Goal: Information Seeking & Learning: Learn about a topic

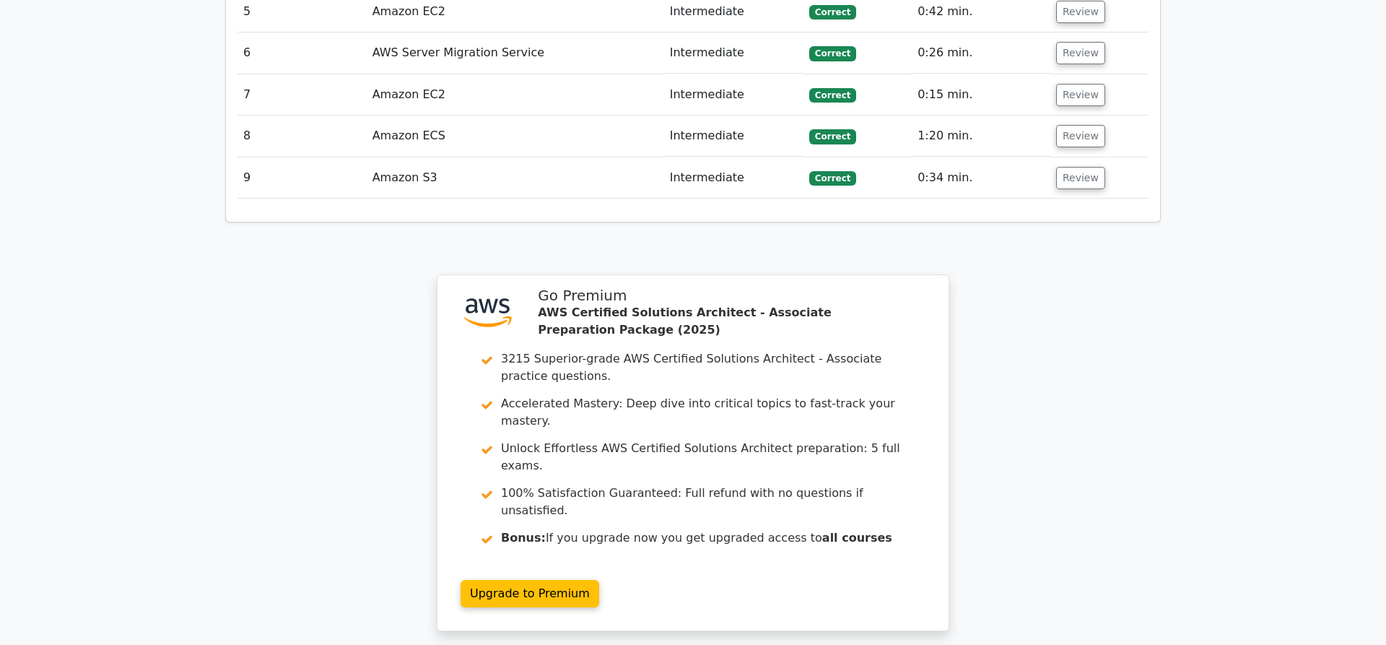
scroll to position [1979, 0]
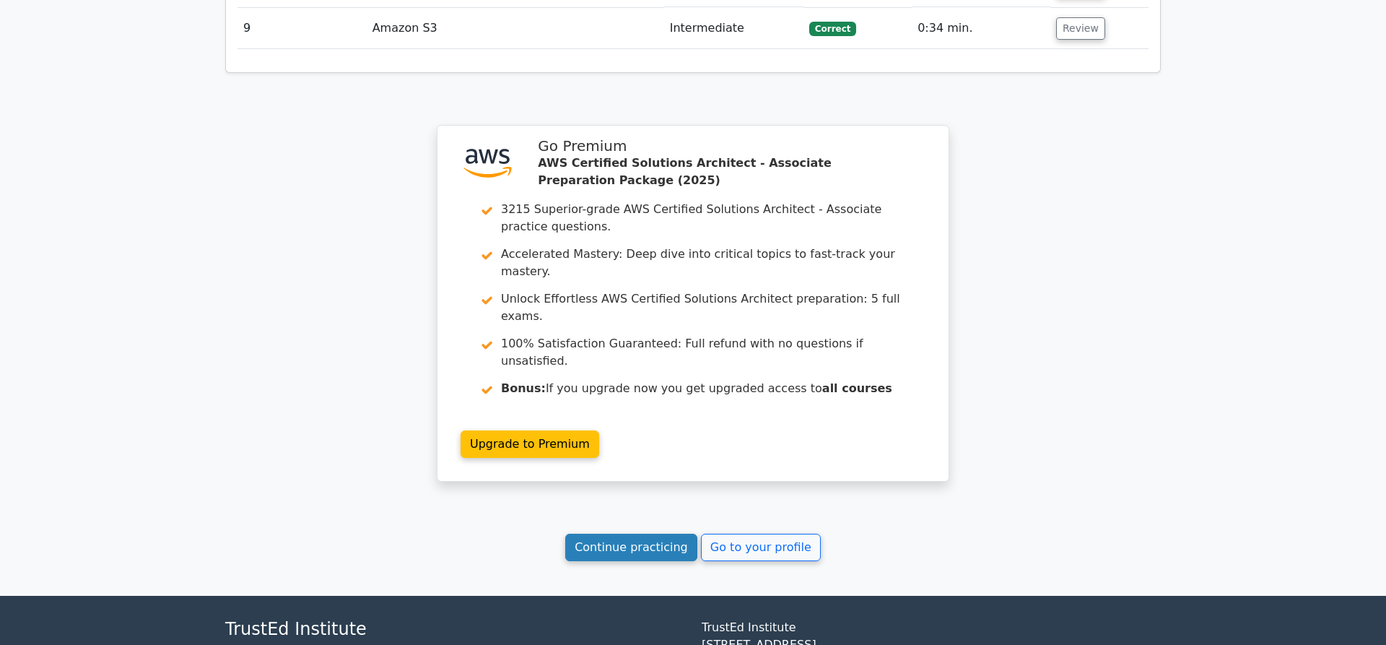
click at [634, 534] on link "Continue practicing" at bounding box center [631, 547] width 132 height 27
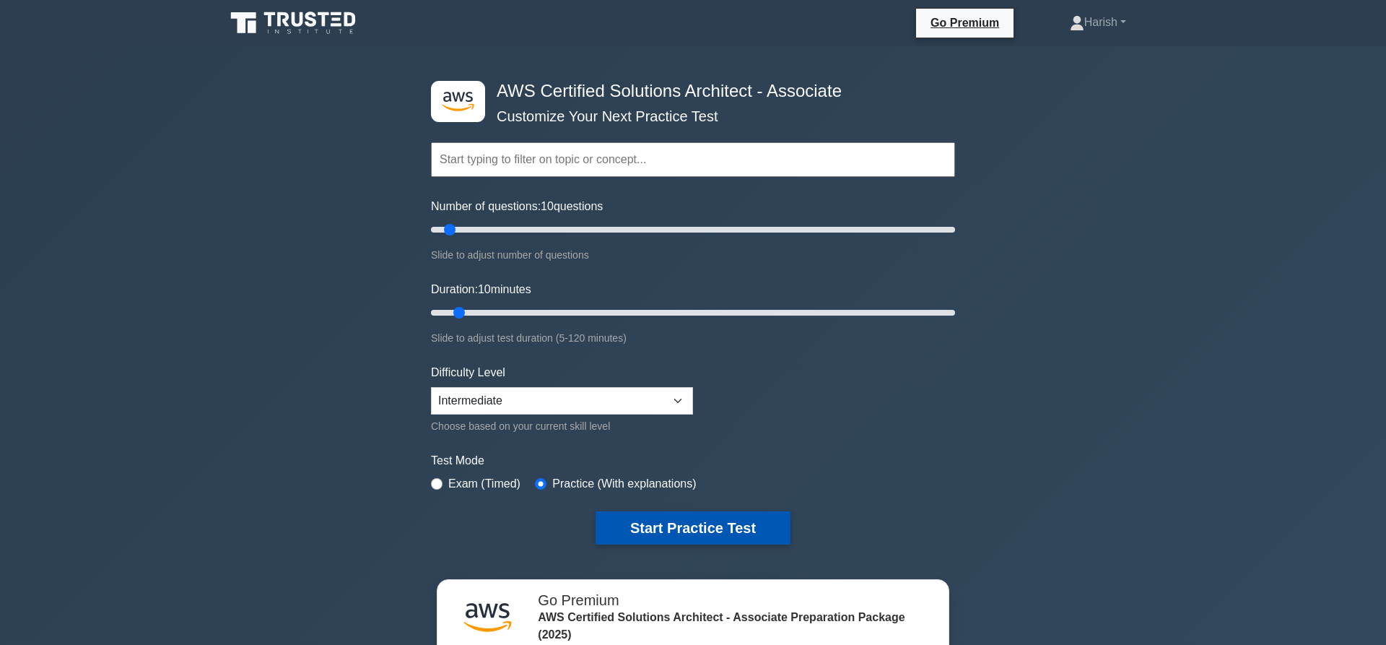
click at [697, 514] on button "Start Practice Test" at bounding box center [693, 527] width 195 height 33
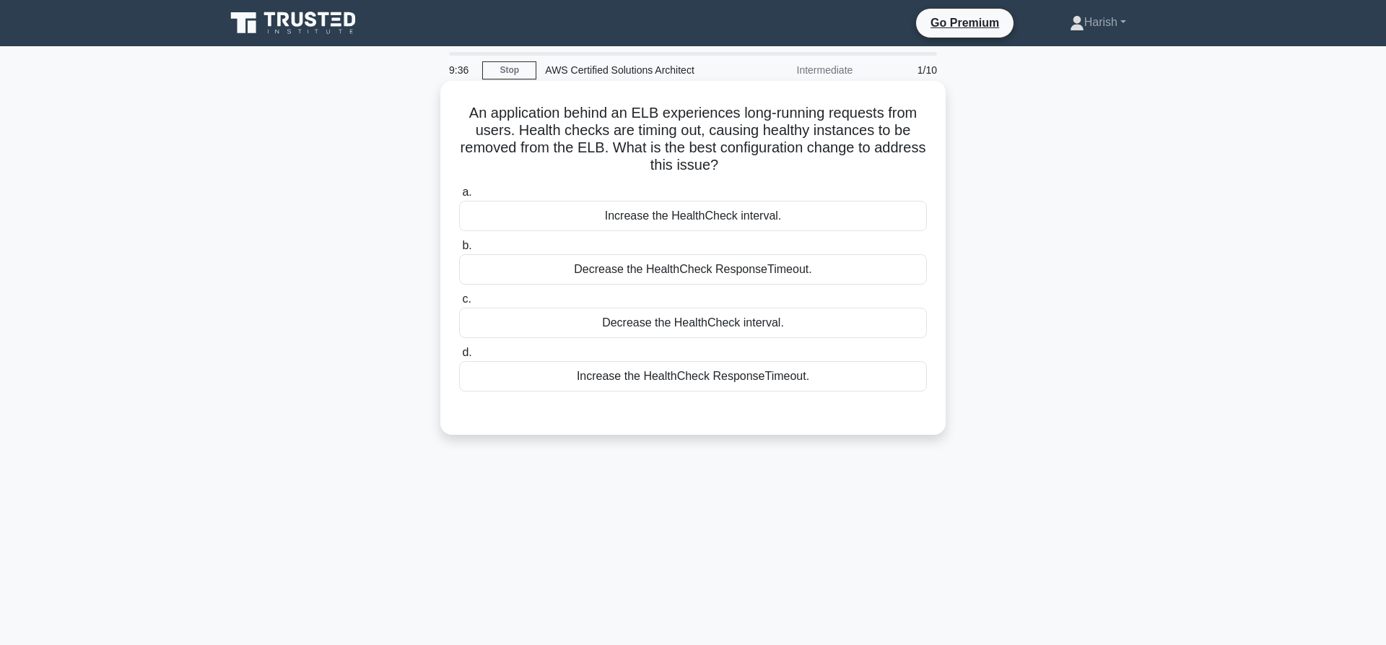
click at [757, 209] on div "Increase the HealthCheck interval." at bounding box center [693, 216] width 468 height 30
click at [459, 197] on input "a. Increase the HealthCheck interval." at bounding box center [459, 192] width 0 height 9
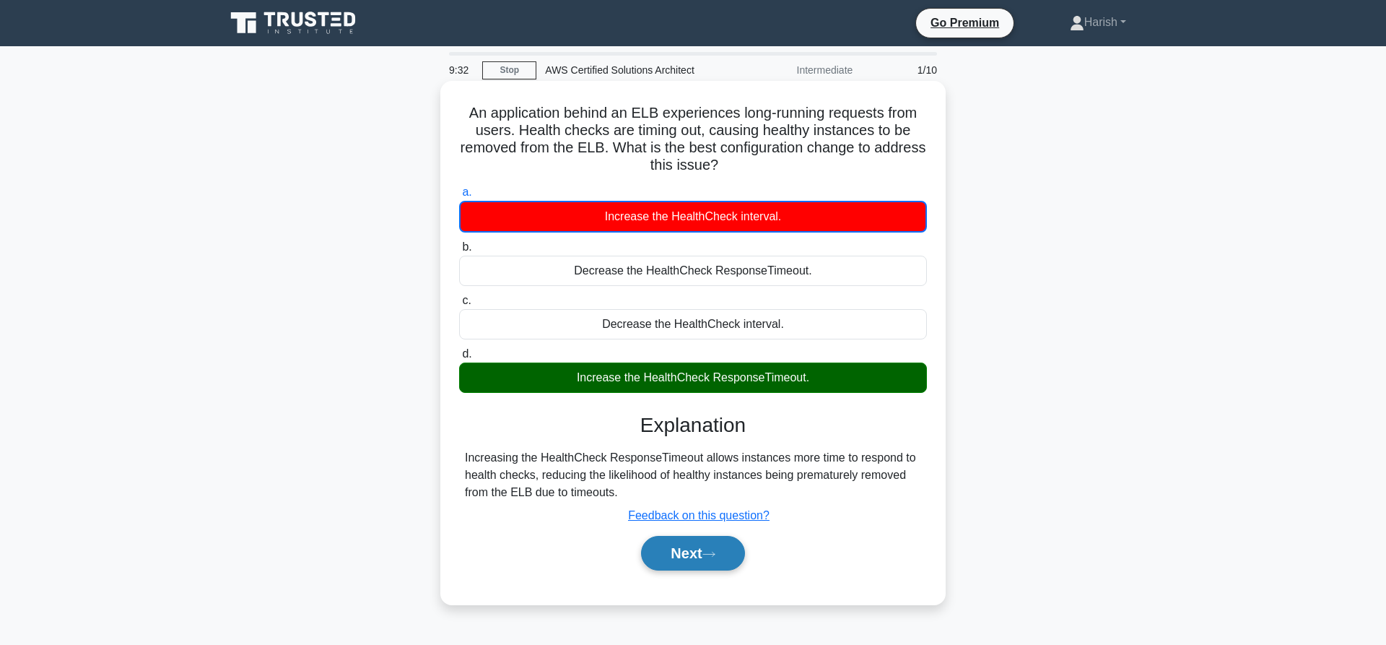
click at [677, 557] on button "Next" at bounding box center [692, 553] width 103 height 35
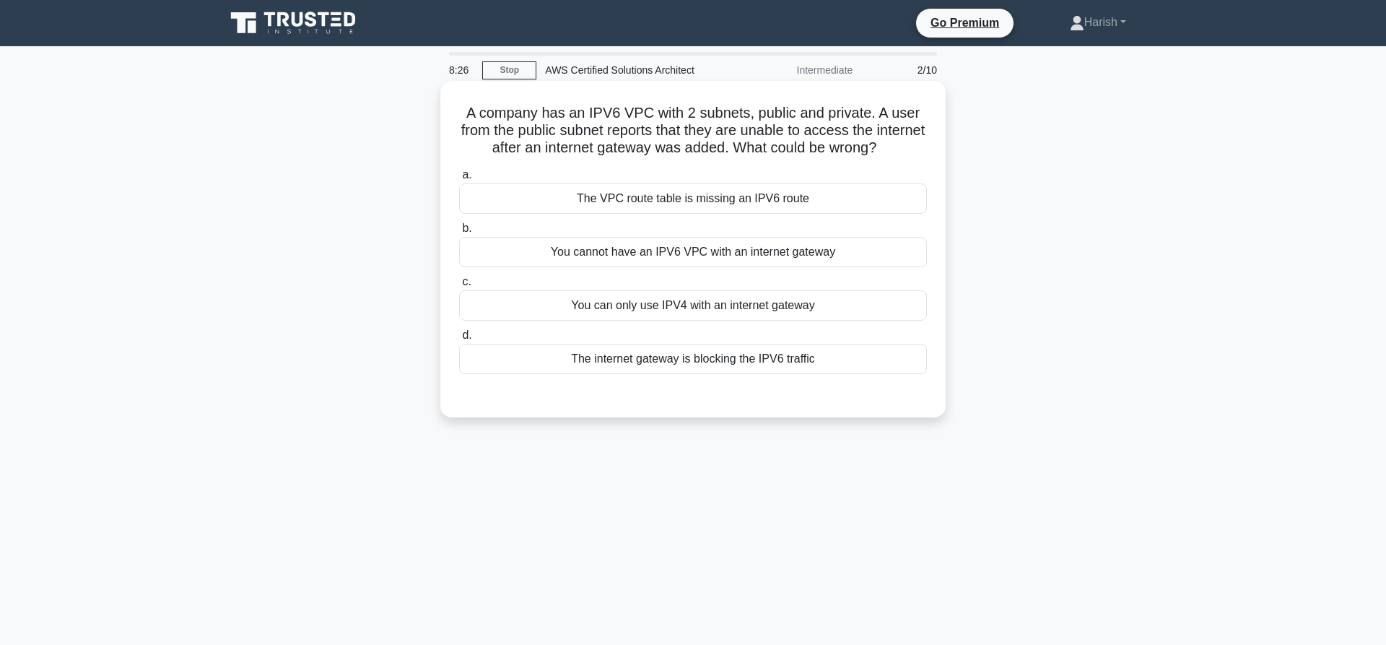
click at [696, 201] on div "The VPC route table is missing an IPV6 route" at bounding box center [693, 198] width 468 height 30
click at [459, 180] on input "a. The VPC route table is missing an IPV6 route" at bounding box center [459, 174] width 0 height 9
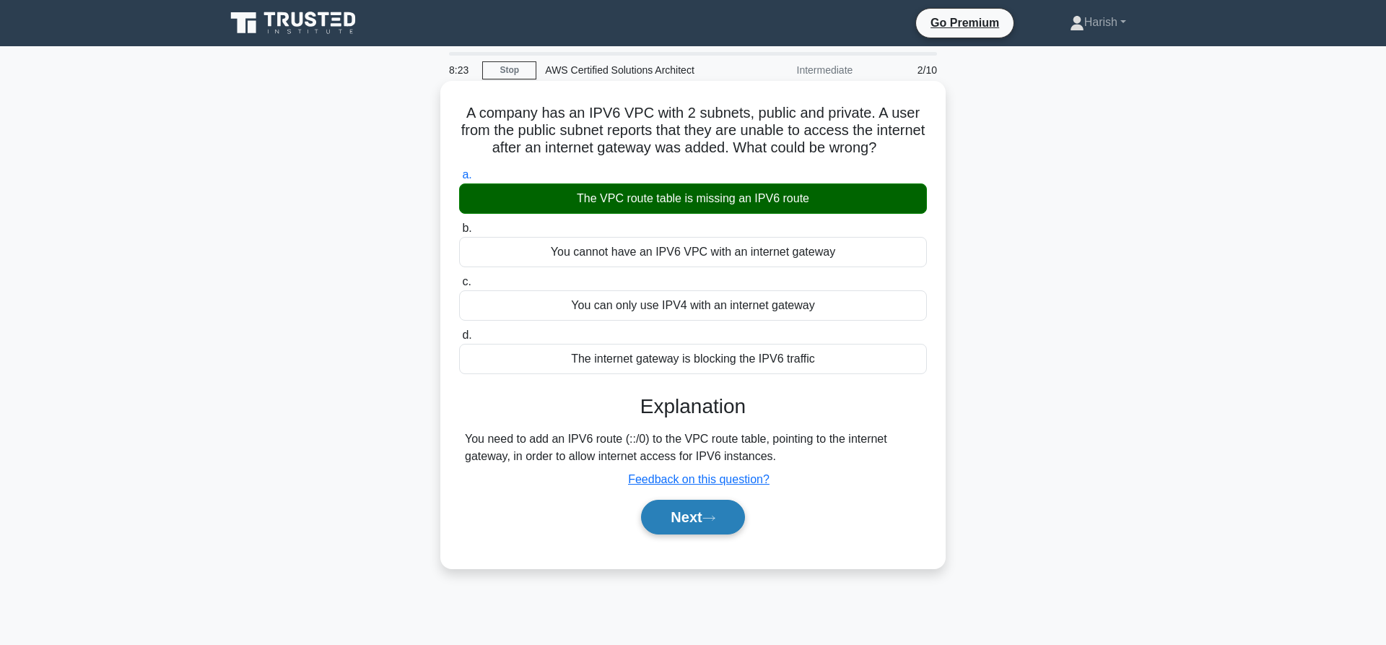
click at [713, 515] on button "Next" at bounding box center [692, 517] width 103 height 35
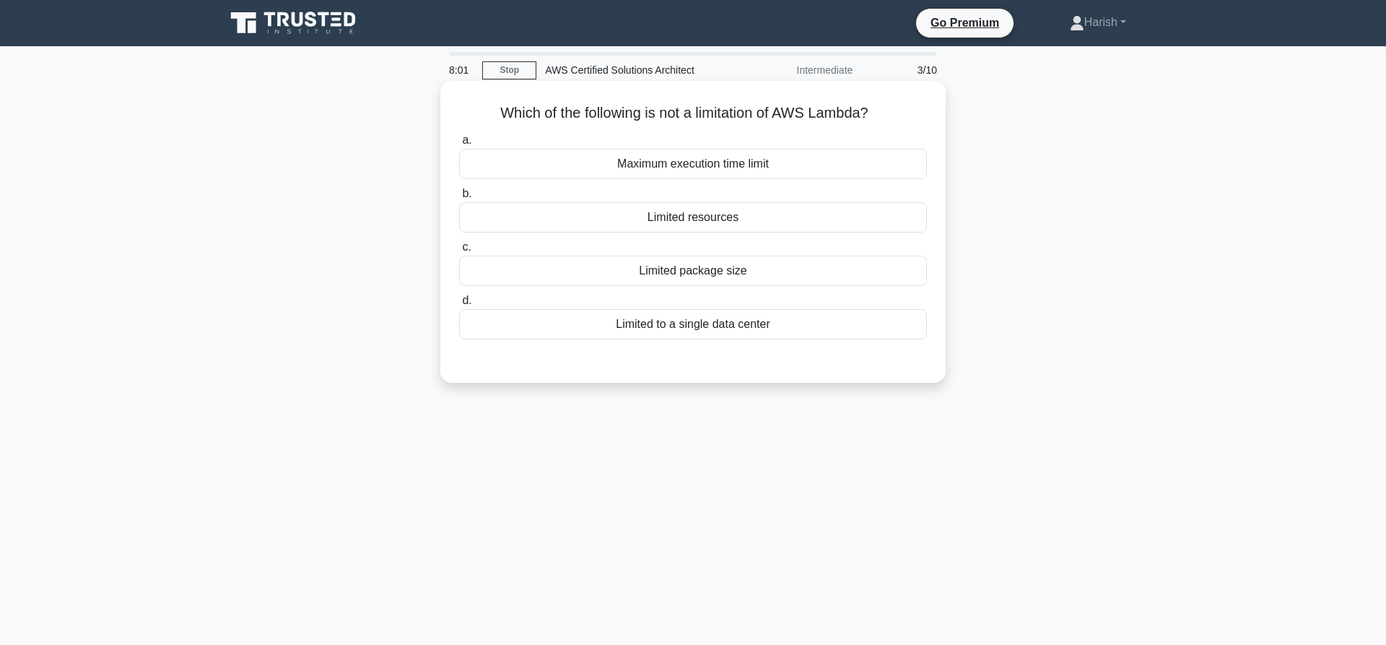
click at [778, 334] on div "Limited to a single data center" at bounding box center [693, 324] width 468 height 30
click at [459, 305] on input "d. Limited to a single data center" at bounding box center [459, 300] width 0 height 9
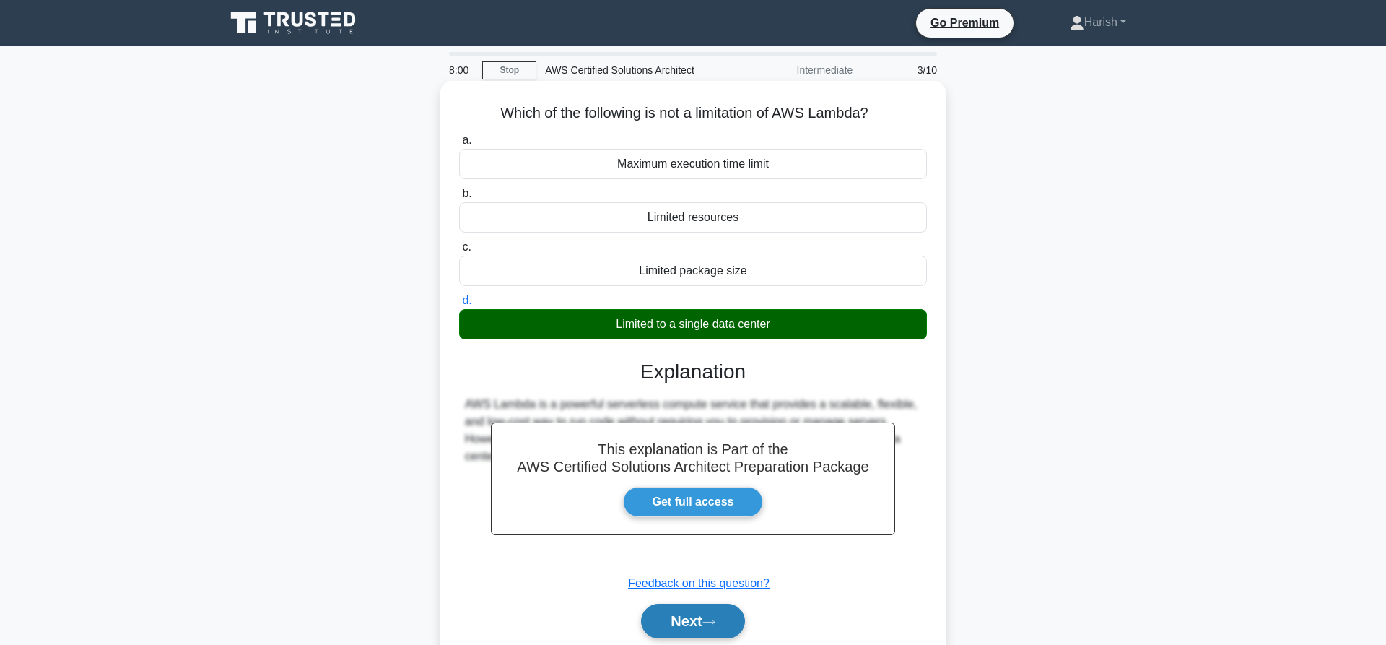
click at [721, 620] on button "Next" at bounding box center [692, 621] width 103 height 35
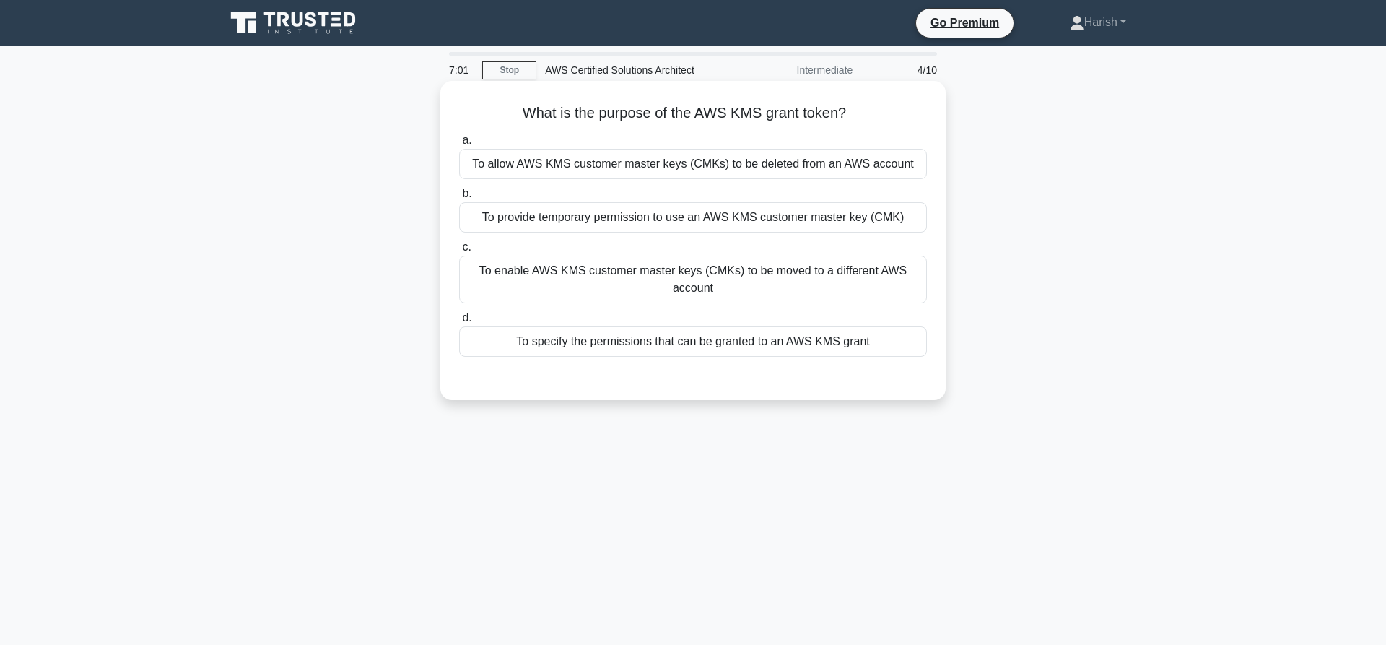
click at [715, 344] on div "To specify the permissions that can be granted to an AWS KMS grant" at bounding box center [693, 341] width 468 height 30
click at [459, 323] on input "d. To specify the permissions that can be granted to an AWS KMS grant" at bounding box center [459, 317] width 0 height 9
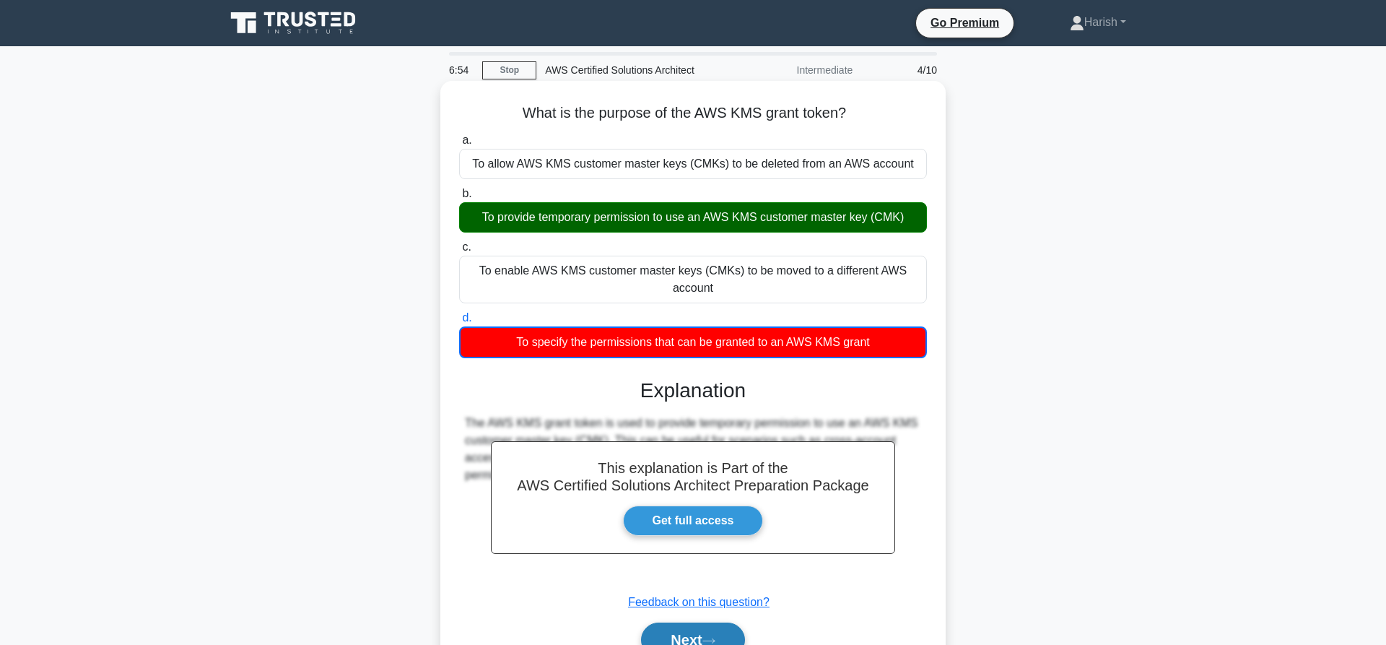
click at [717, 637] on button "Next" at bounding box center [692, 639] width 103 height 35
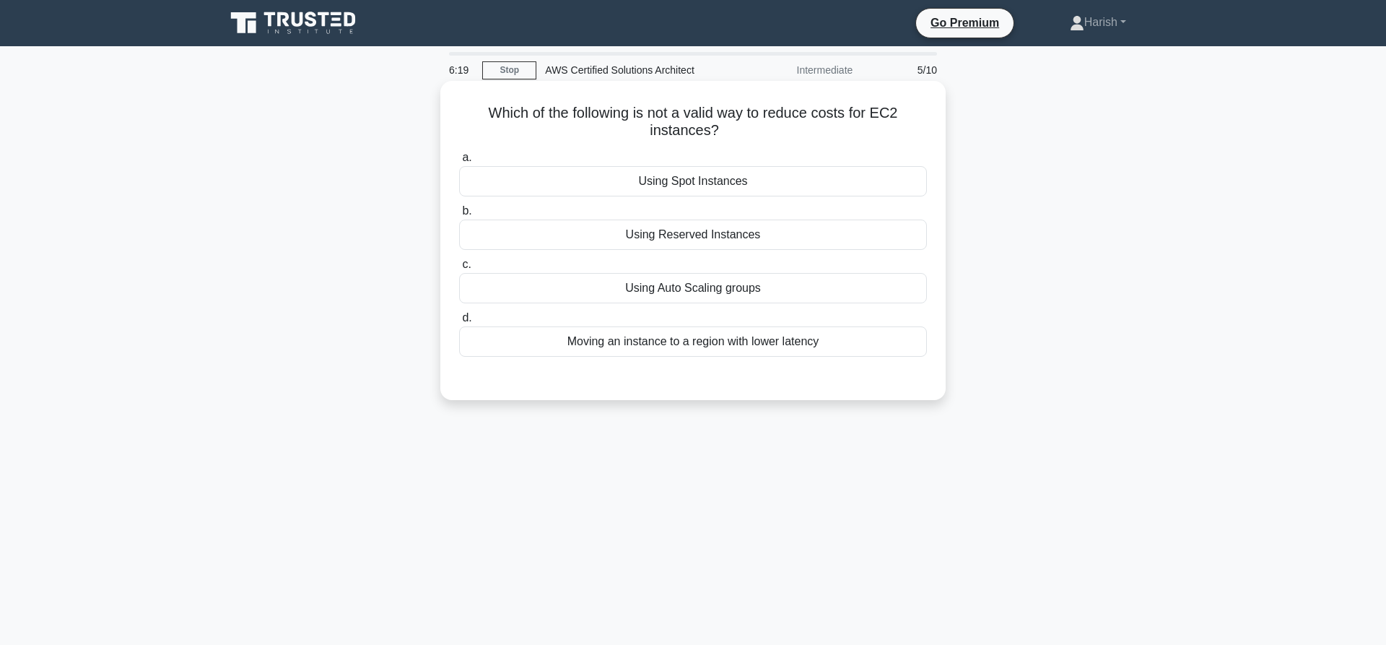
click at [728, 336] on div "Moving an instance to a region with lower latency" at bounding box center [693, 341] width 468 height 30
click at [459, 323] on input "d. Moving an instance to a region with lower latency" at bounding box center [459, 317] width 0 height 9
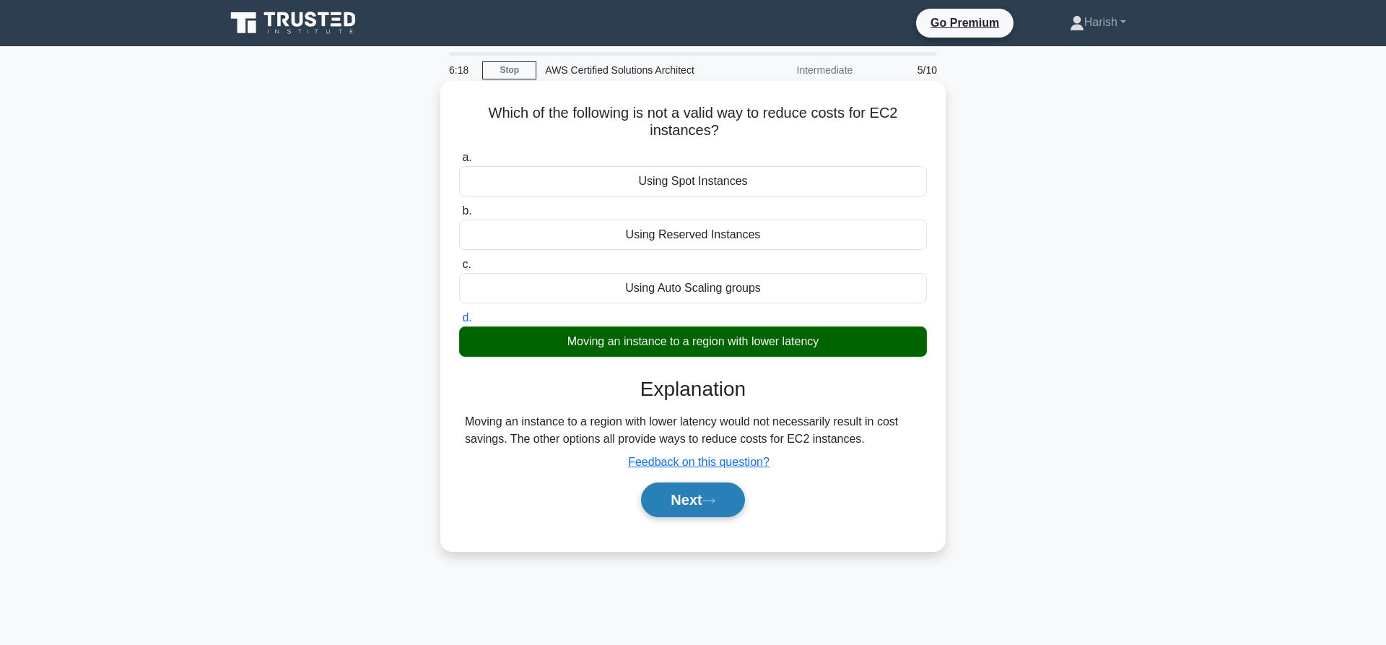
click at [676, 500] on button "Next" at bounding box center [692, 499] width 103 height 35
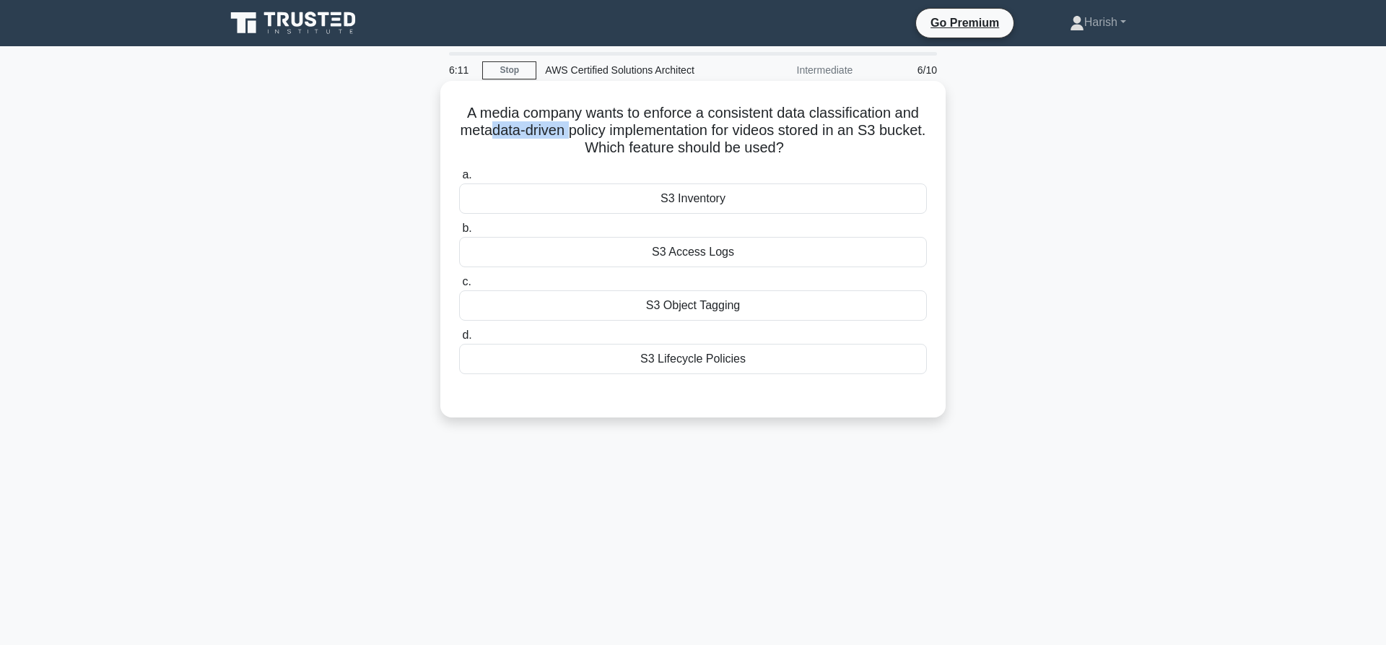
drag, startPoint x: 547, startPoint y: 134, endPoint x: 606, endPoint y: 136, distance: 58.5
click at [576, 137] on h5 "A media company wants to enforce a consistent data classification and metadata-…" at bounding box center [693, 130] width 471 height 53
drag, startPoint x: 629, startPoint y: 134, endPoint x: 673, endPoint y: 134, distance: 44.0
click at [642, 134] on h5 "A media company wants to enforce a consistent data classification and metadata-…" at bounding box center [693, 130] width 471 height 53
click at [736, 135] on h5 "A media company wants to enforce a consistent data classification and metadata-…" at bounding box center [693, 130] width 471 height 53
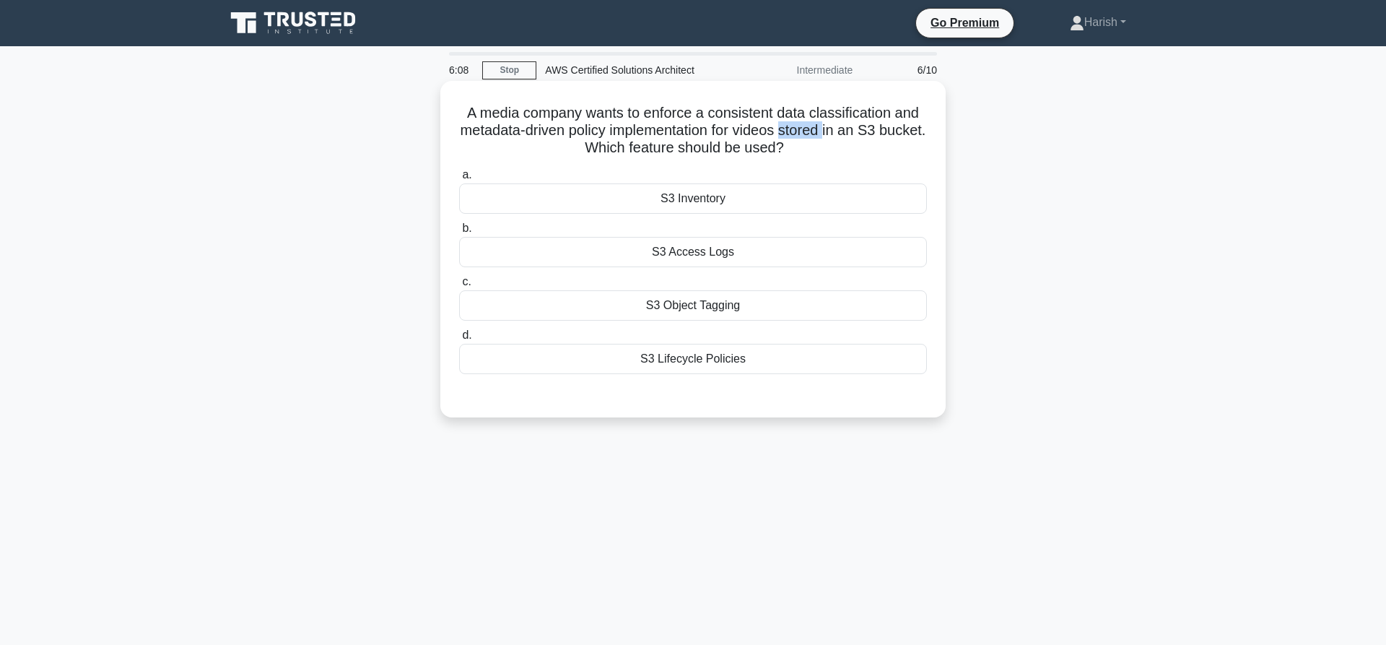
drag, startPoint x: 781, startPoint y: 134, endPoint x: 828, endPoint y: 134, distance: 46.9
click at [828, 134] on h5 "A media company wants to enforce a consistent data classification and metadata-…" at bounding box center [693, 130] width 471 height 53
click at [786, 308] on div "S3 Object Tagging" at bounding box center [693, 305] width 468 height 30
click at [459, 287] on input "c. S3 Object Tagging" at bounding box center [459, 281] width 0 height 9
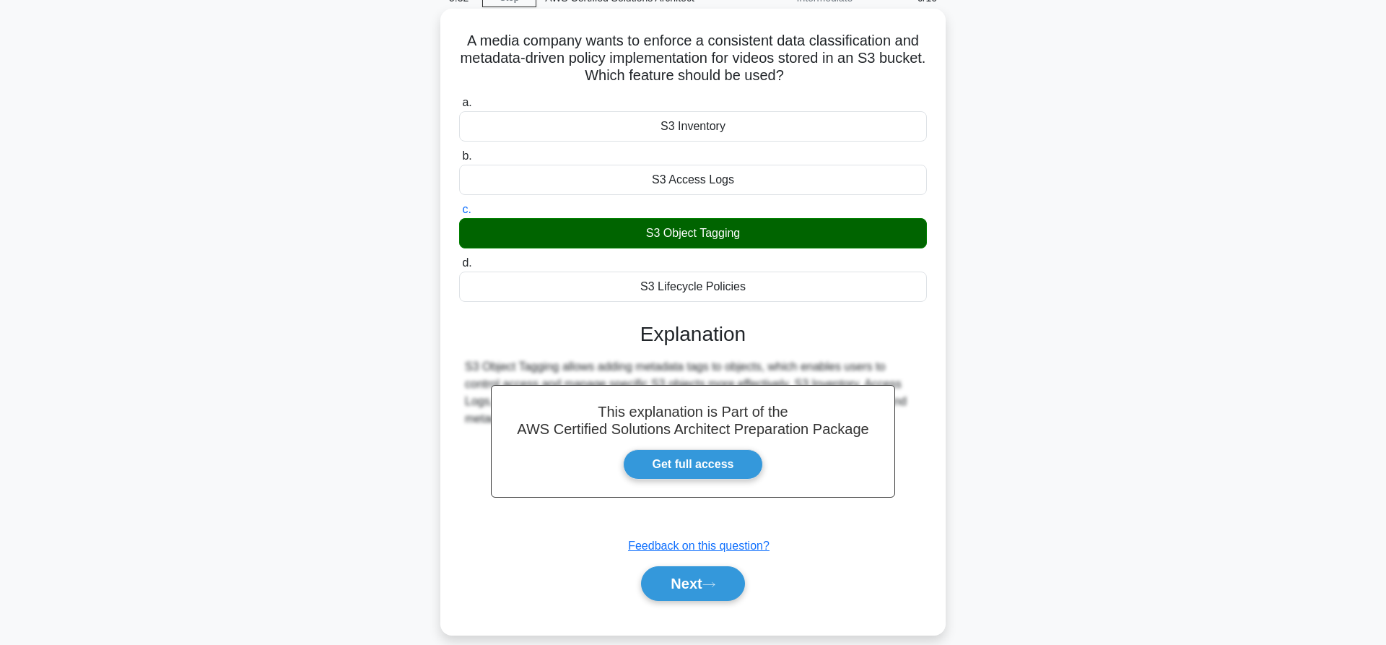
scroll to position [135, 0]
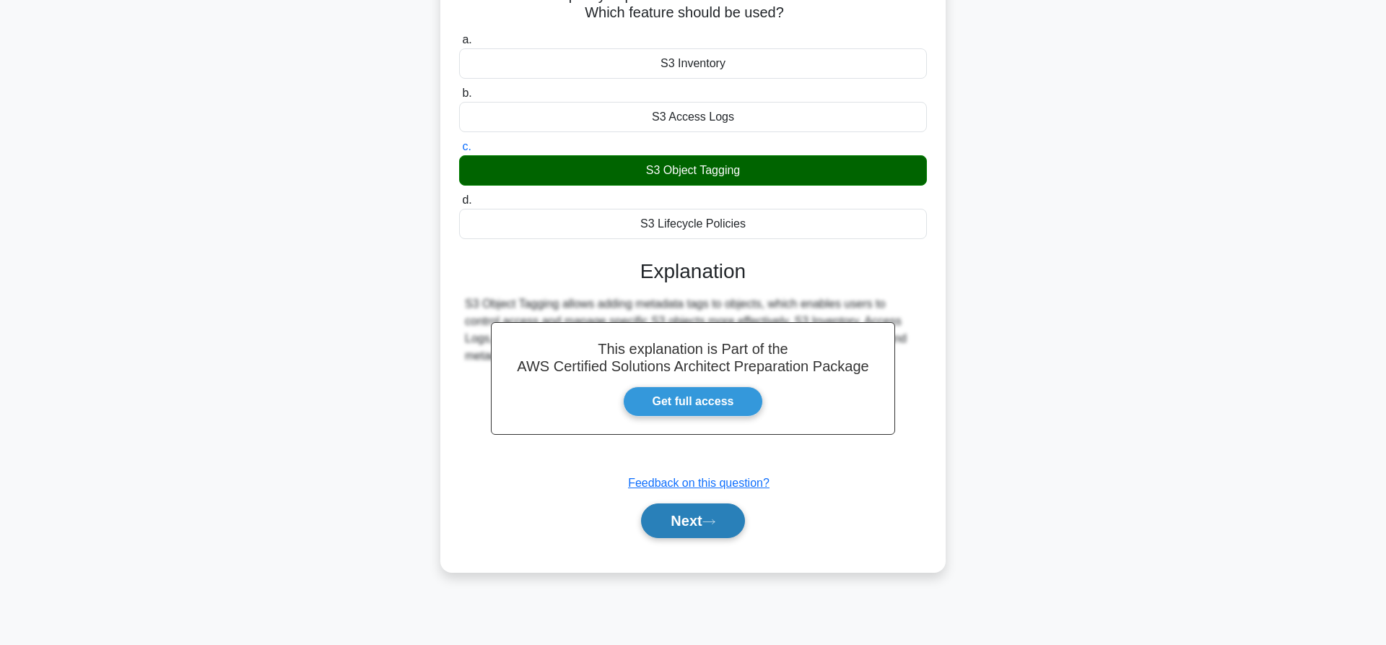
click at [709, 532] on button "Next" at bounding box center [692, 520] width 103 height 35
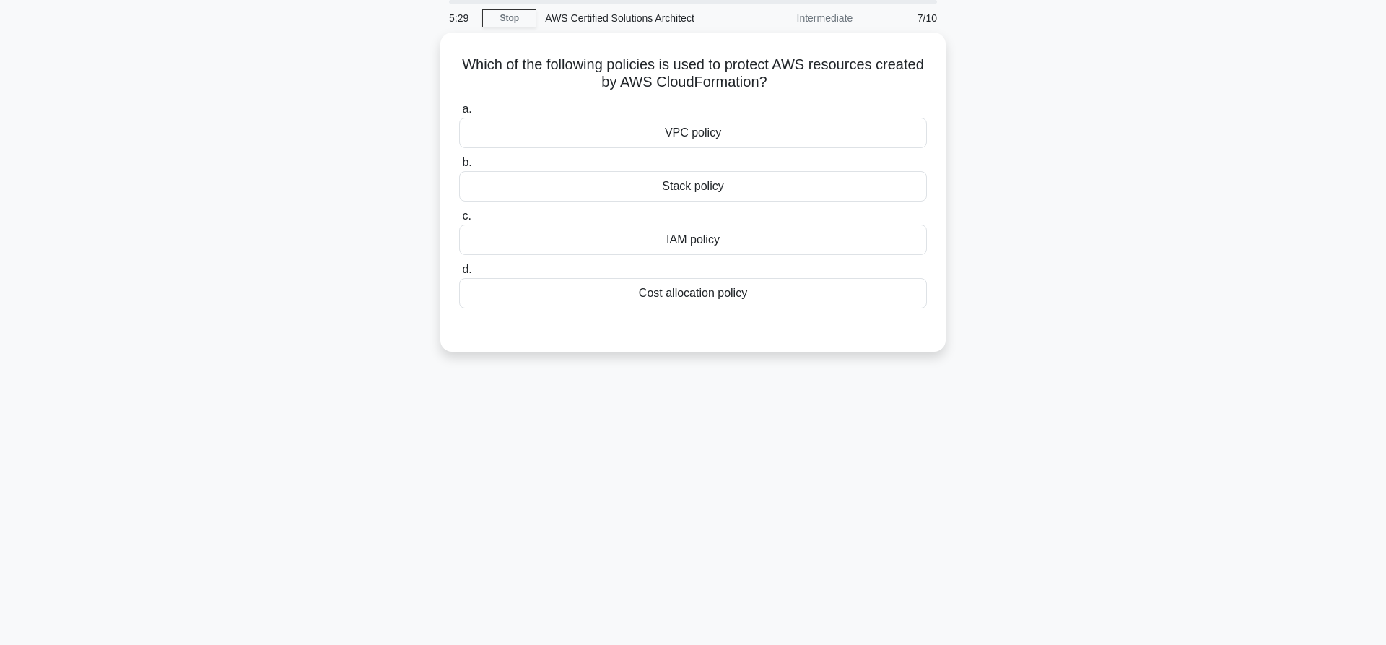
scroll to position [0, 0]
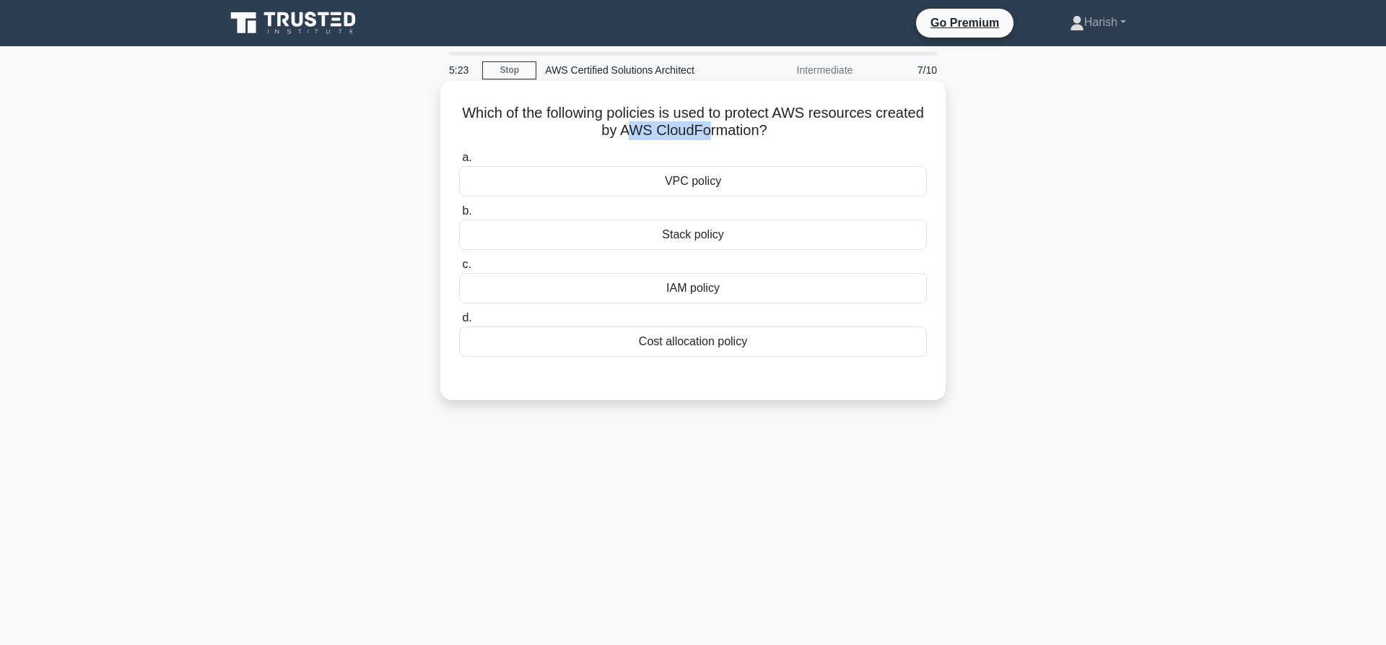
drag, startPoint x: 633, startPoint y: 134, endPoint x: 710, endPoint y: 132, distance: 76.5
click at [710, 132] on h5 "Which of the following policies is used to protect AWS resources created by AWS…" at bounding box center [693, 122] width 471 height 36
click at [735, 282] on div "IAM policy" at bounding box center [693, 288] width 468 height 30
click at [459, 269] on input "c. IAM policy" at bounding box center [459, 264] width 0 height 9
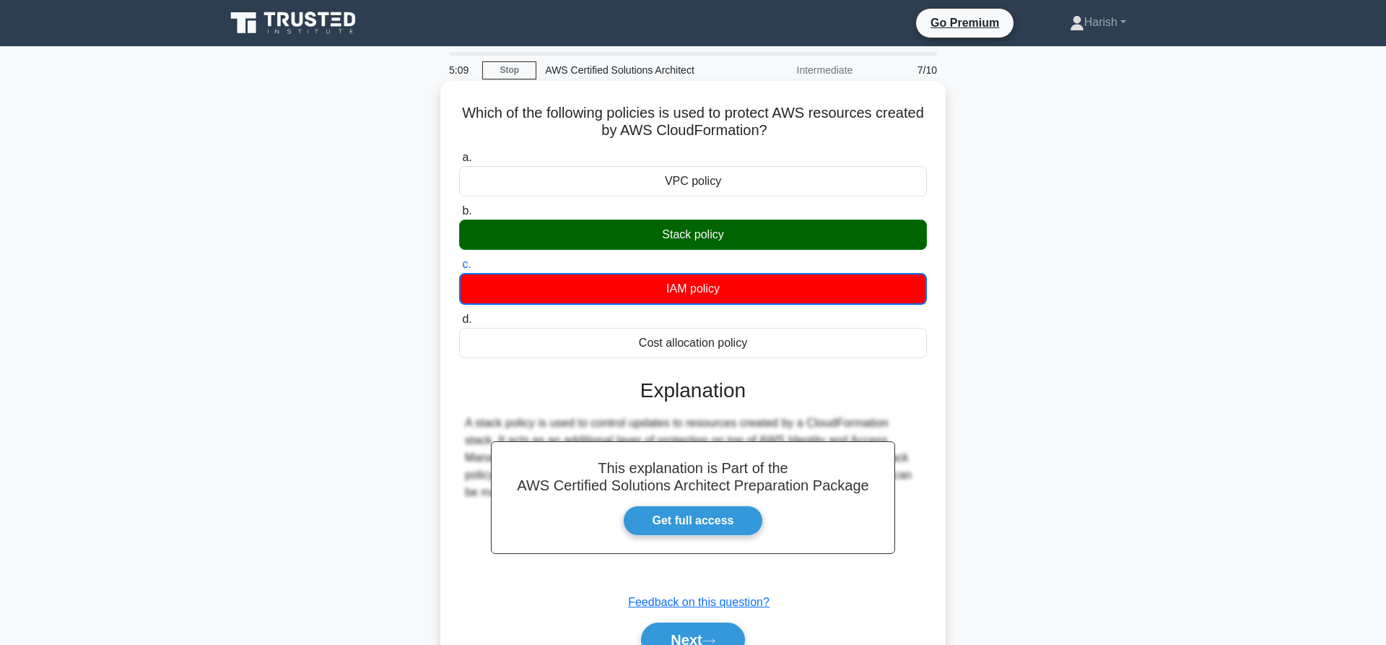
click at [727, 234] on div "Stack policy" at bounding box center [693, 234] width 468 height 30
click at [459, 216] on input "b. Stack policy" at bounding box center [459, 210] width 0 height 9
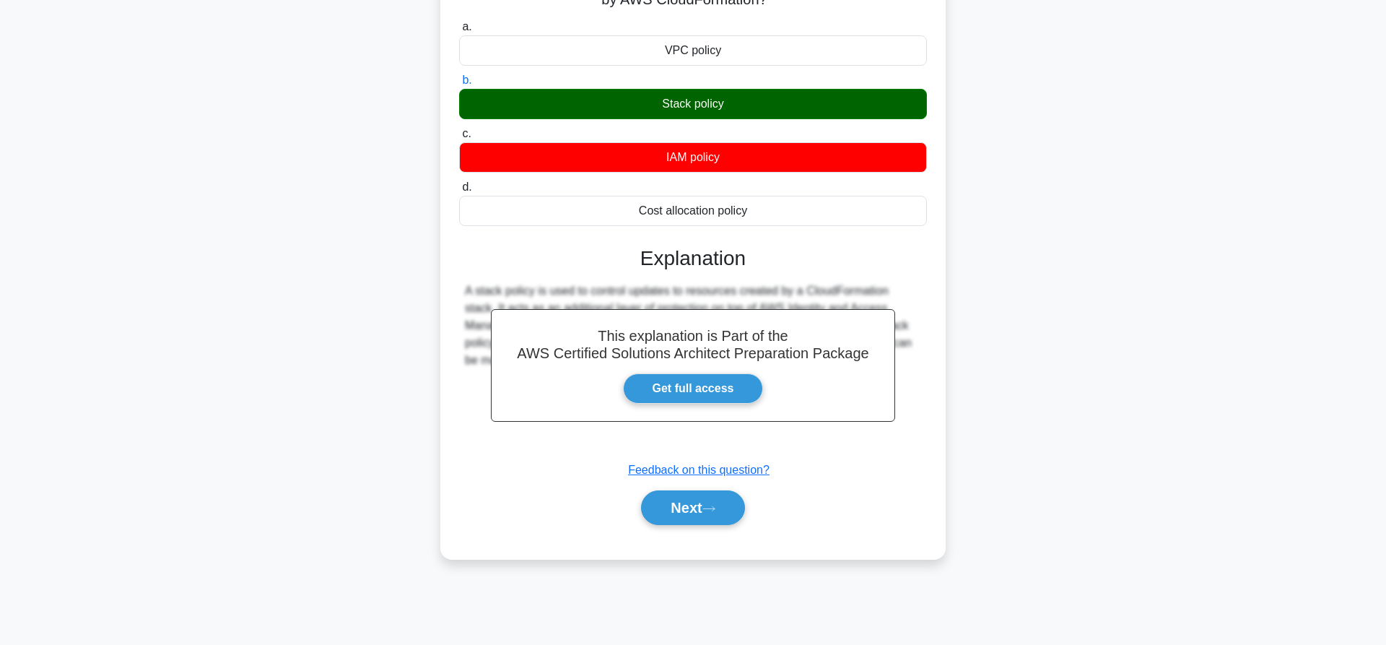
scroll to position [135, 0]
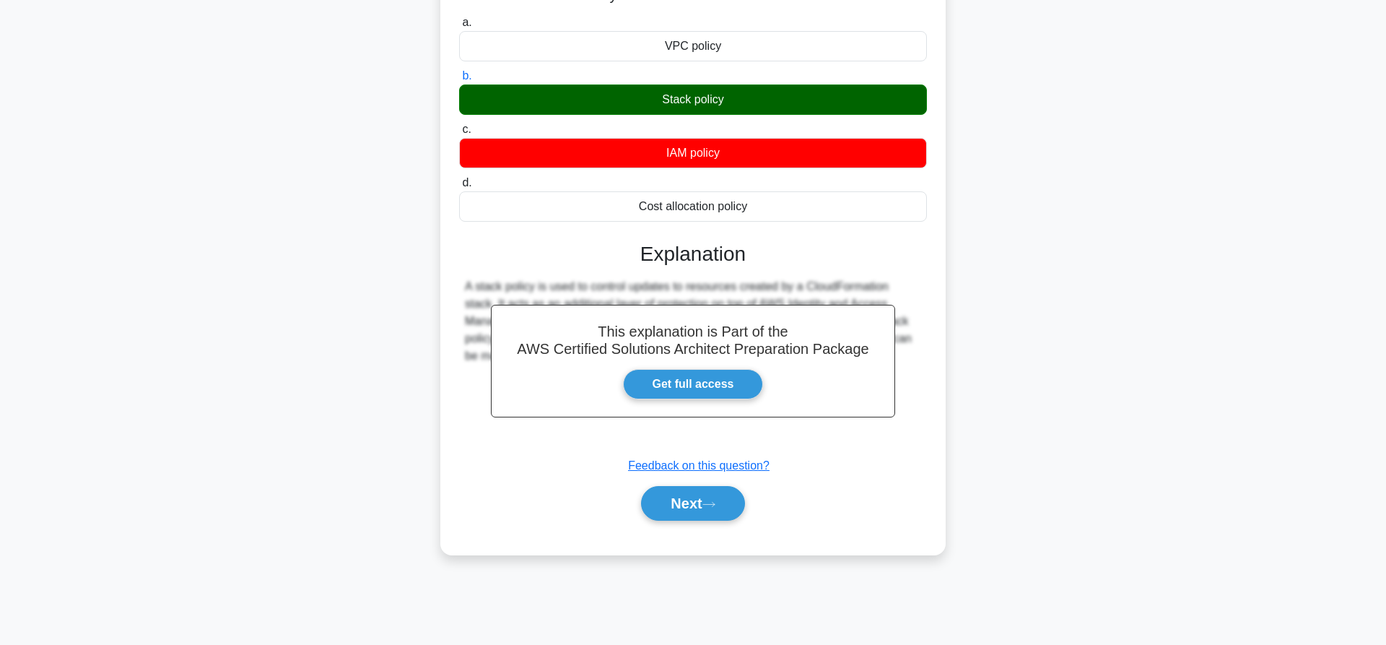
click at [674, 261] on h3 "Explanation" at bounding box center [693, 254] width 450 height 25
drag, startPoint x: 663, startPoint y: 97, endPoint x: 744, endPoint y: 98, distance: 81.6
click at [744, 98] on div "Stack policy" at bounding box center [693, 99] width 468 height 30
copy div "Stack policy"
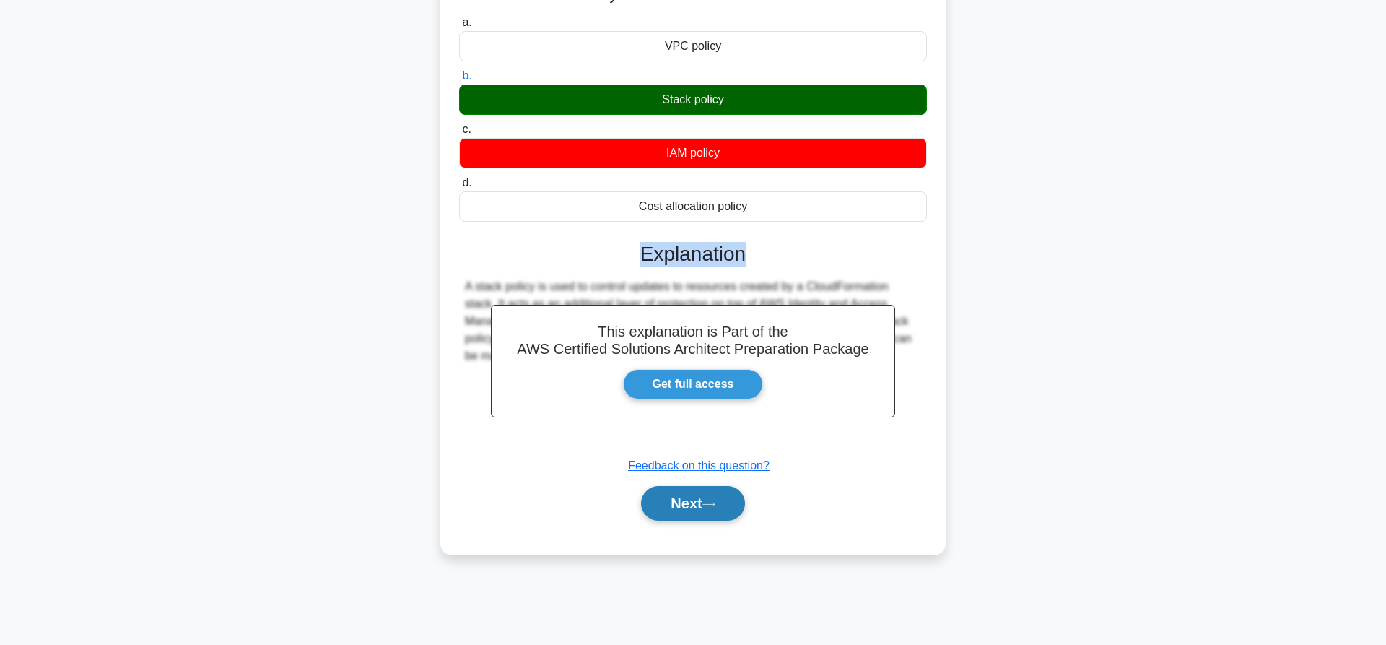
click at [728, 492] on button "Next" at bounding box center [692, 503] width 103 height 35
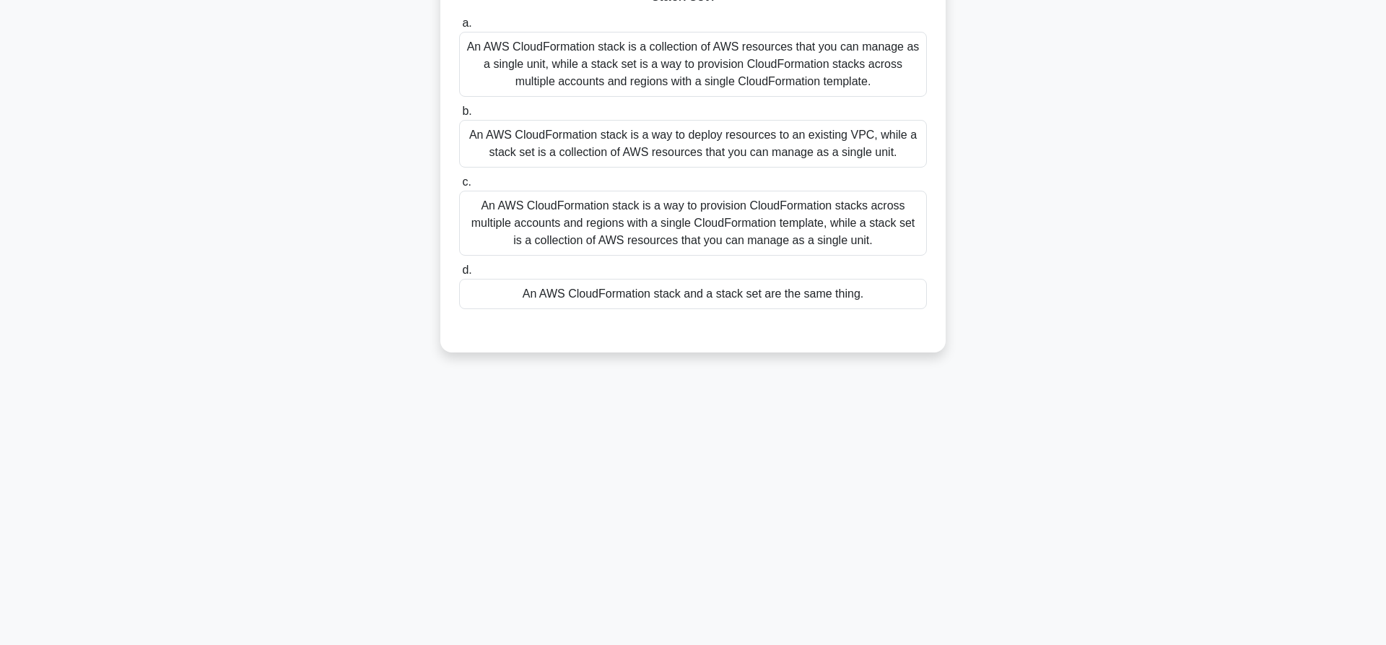
scroll to position [0, 0]
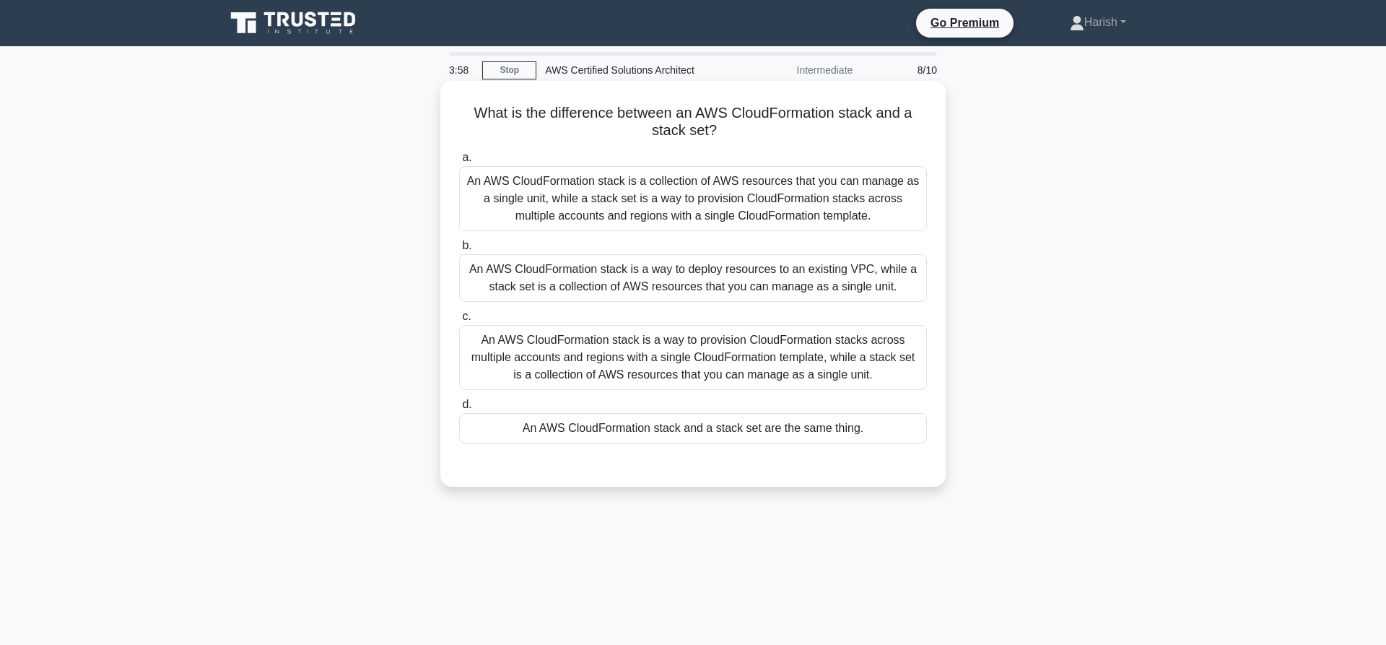
click at [677, 274] on div "An AWS CloudFormation stack is a way to deploy resources to an existing VPC, wh…" at bounding box center [693, 278] width 468 height 48
click at [671, 274] on div "An AWS CloudFormation stack is a way to deploy resources to an existing VPC, wh…" at bounding box center [693, 278] width 468 height 48
click at [459, 251] on input "b. An AWS CloudFormation stack is a way to deploy resources to an existing VPC,…" at bounding box center [459, 245] width 0 height 9
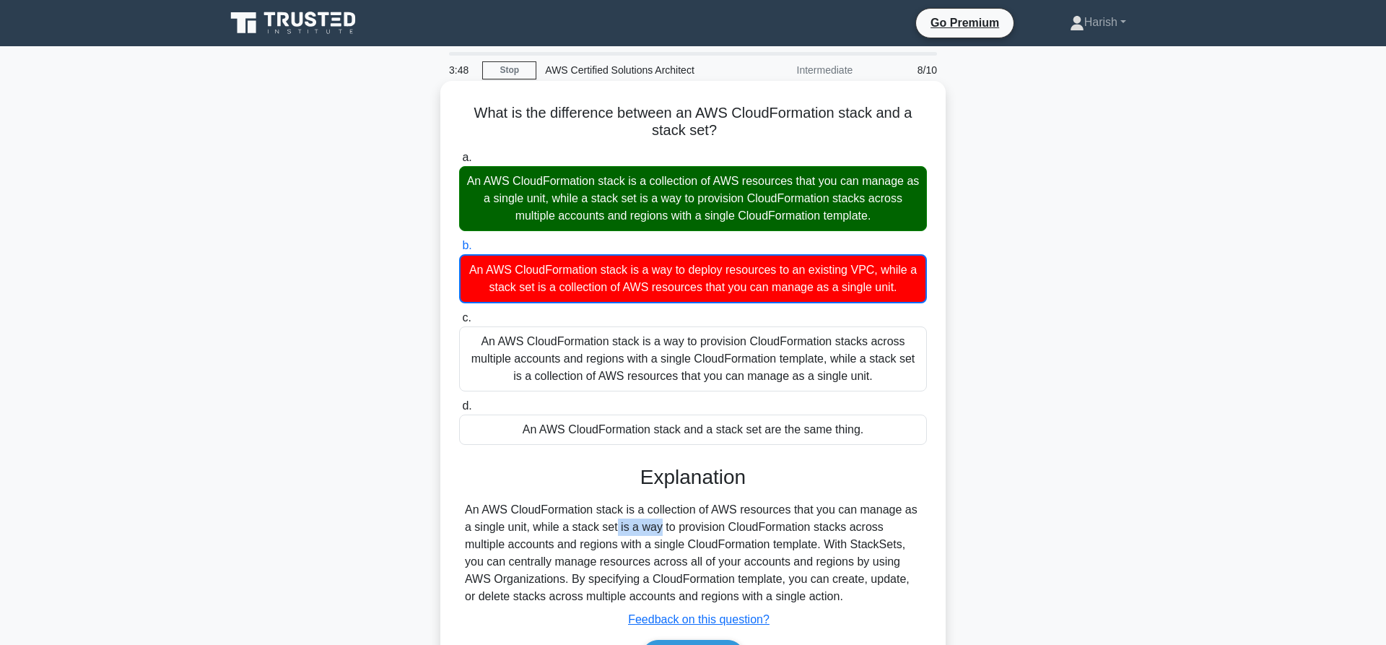
drag, startPoint x: 526, startPoint y: 531, endPoint x: 583, endPoint y: 532, distance: 57.0
click at [574, 531] on div "An AWS CloudFormation stack is a collection of AWS resources that you can manag…" at bounding box center [693, 553] width 456 height 104
drag, startPoint x: 615, startPoint y: 536, endPoint x: 632, endPoint y: 535, distance: 17.3
click at [632, 535] on div "An AWS CloudFormation stack is a collection of AWS resources that you can manag…" at bounding box center [693, 553] width 456 height 104
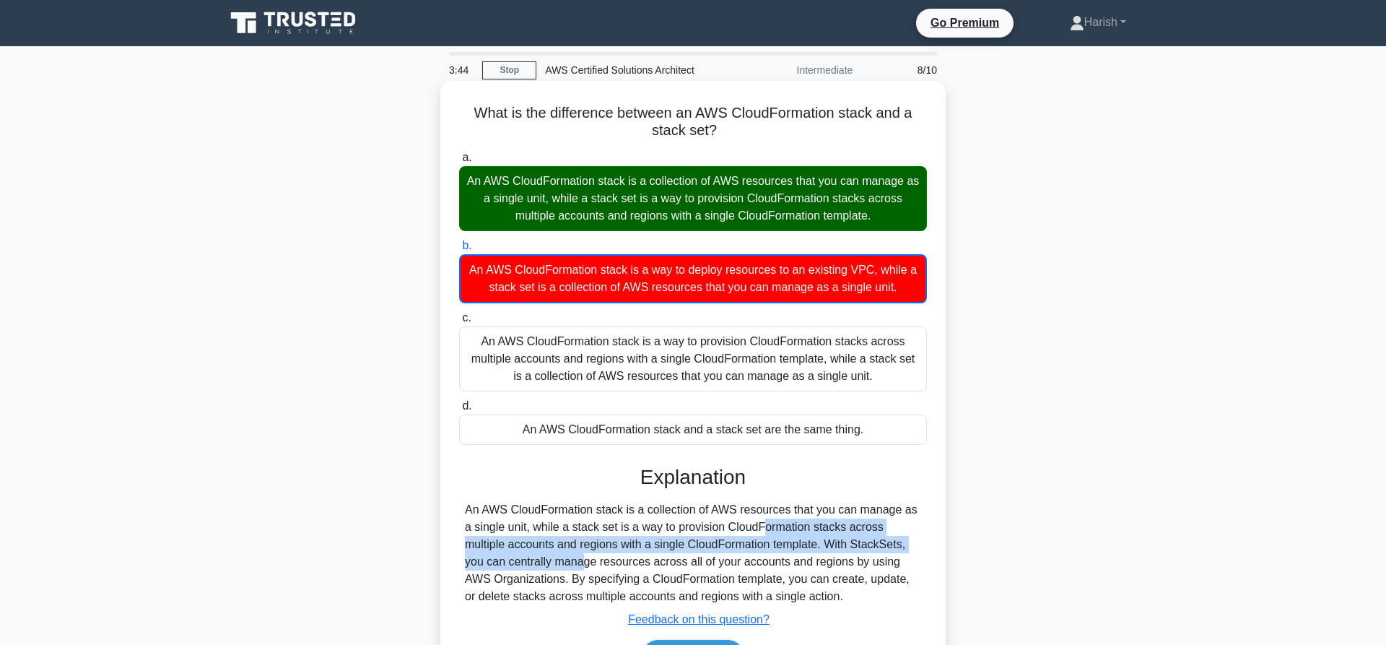
drag, startPoint x: 675, startPoint y: 533, endPoint x: 889, endPoint y: 540, distance: 214.5
click at [889, 540] on div "An AWS CloudFormation stack is a collection of AWS resources that you can manag…" at bounding box center [693, 553] width 456 height 104
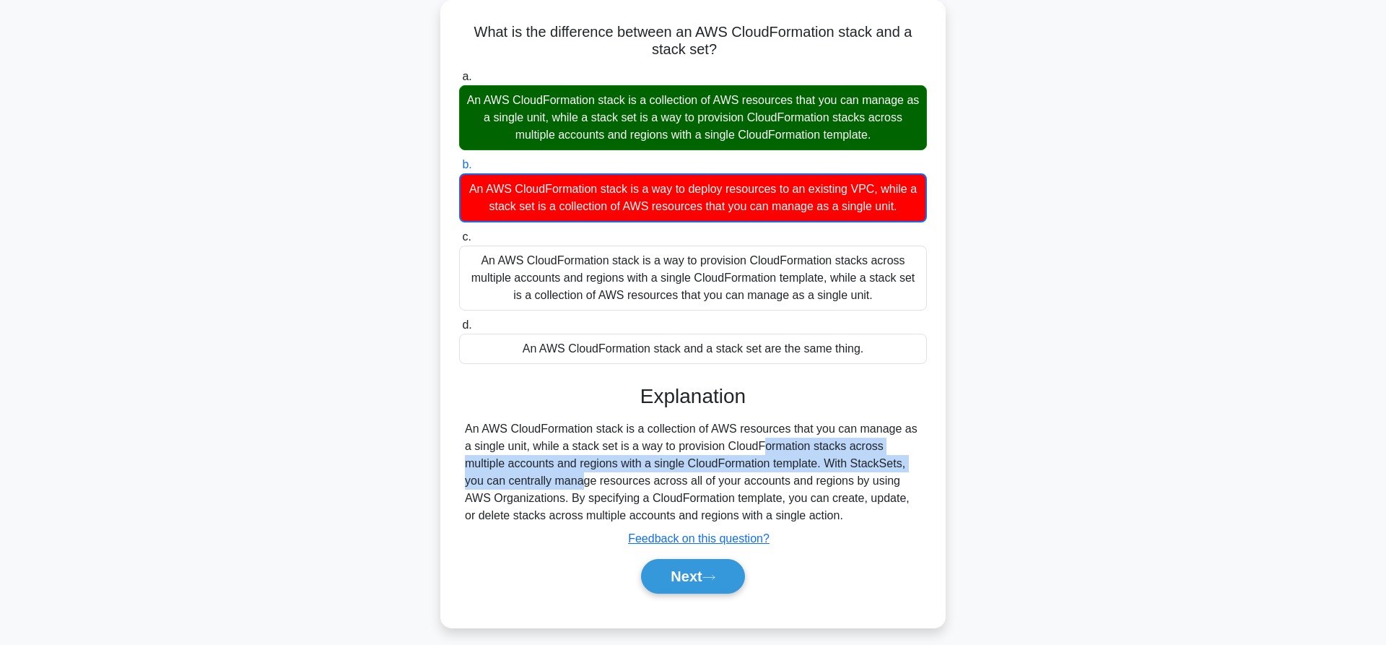
scroll to position [135, 0]
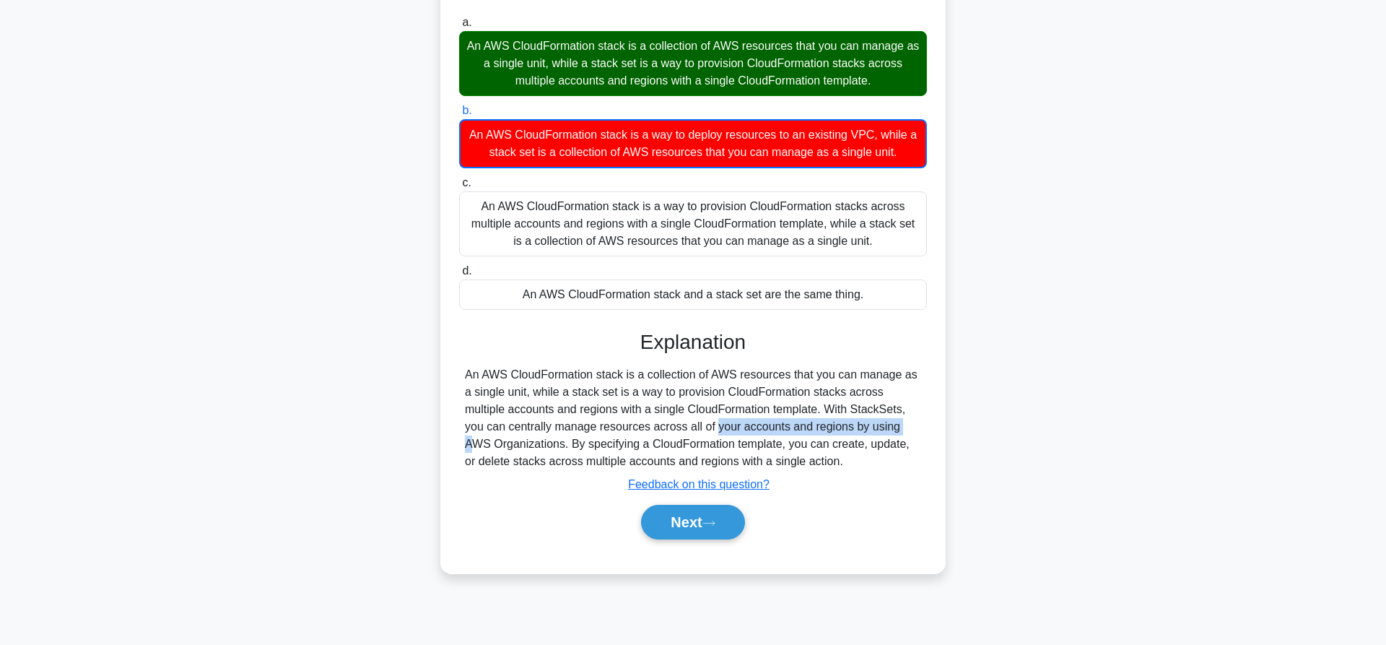
drag, startPoint x: 619, startPoint y: 429, endPoint x: 773, endPoint y: 435, distance: 153.9
click at [774, 432] on div "An AWS CloudFormation stack is a collection of AWS resources that you can manag…" at bounding box center [693, 418] width 456 height 104
click at [715, 518] on button "Next" at bounding box center [692, 522] width 103 height 35
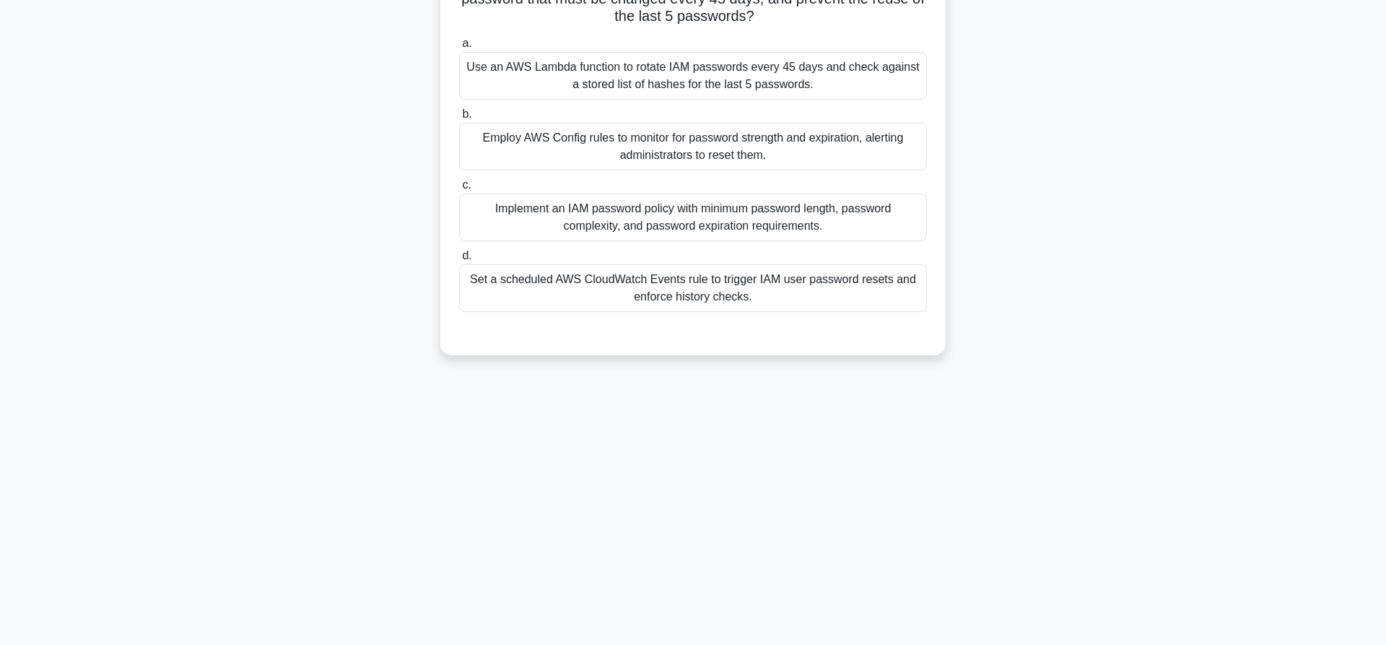
scroll to position [0, 0]
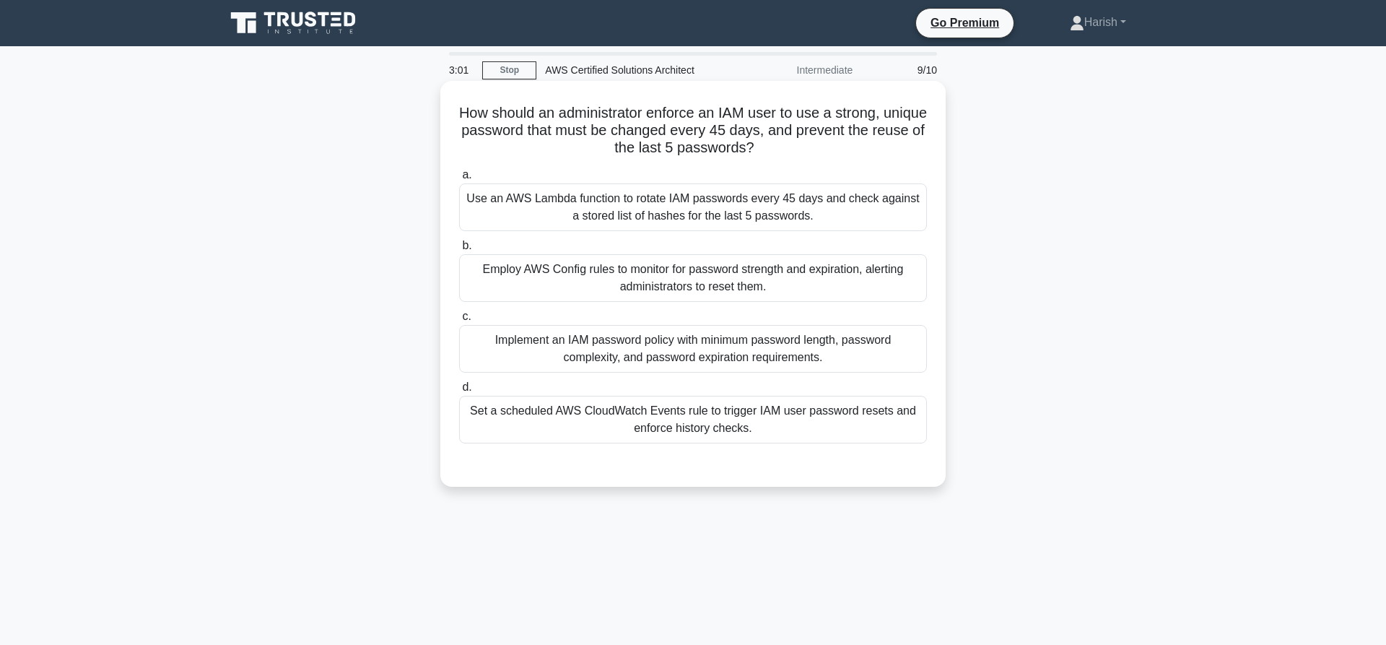
click at [764, 340] on div "Implement an IAM password policy with minimum password length, password complex…" at bounding box center [693, 349] width 468 height 48
click at [459, 321] on input "c. Implement an IAM password policy with minimum password length, password comp…" at bounding box center [459, 316] width 0 height 9
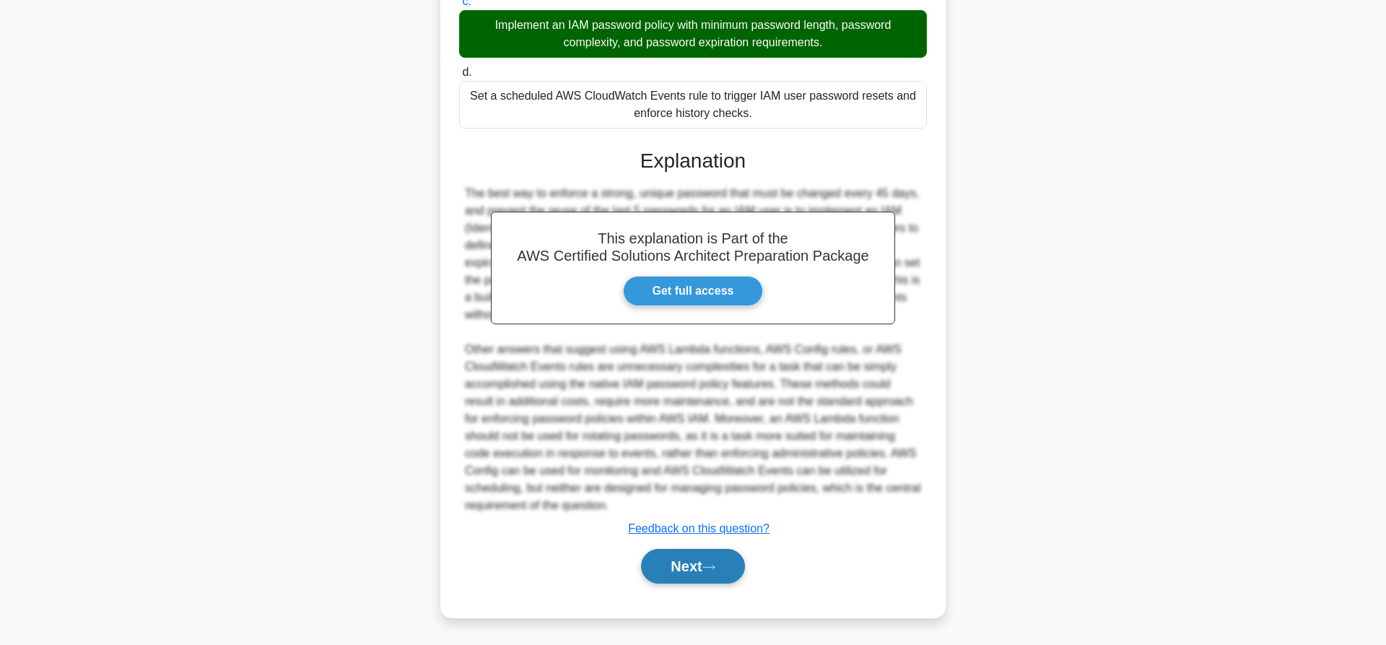
scroll to position [316, 0]
click at [706, 572] on button "Next" at bounding box center [692, 566] width 103 height 35
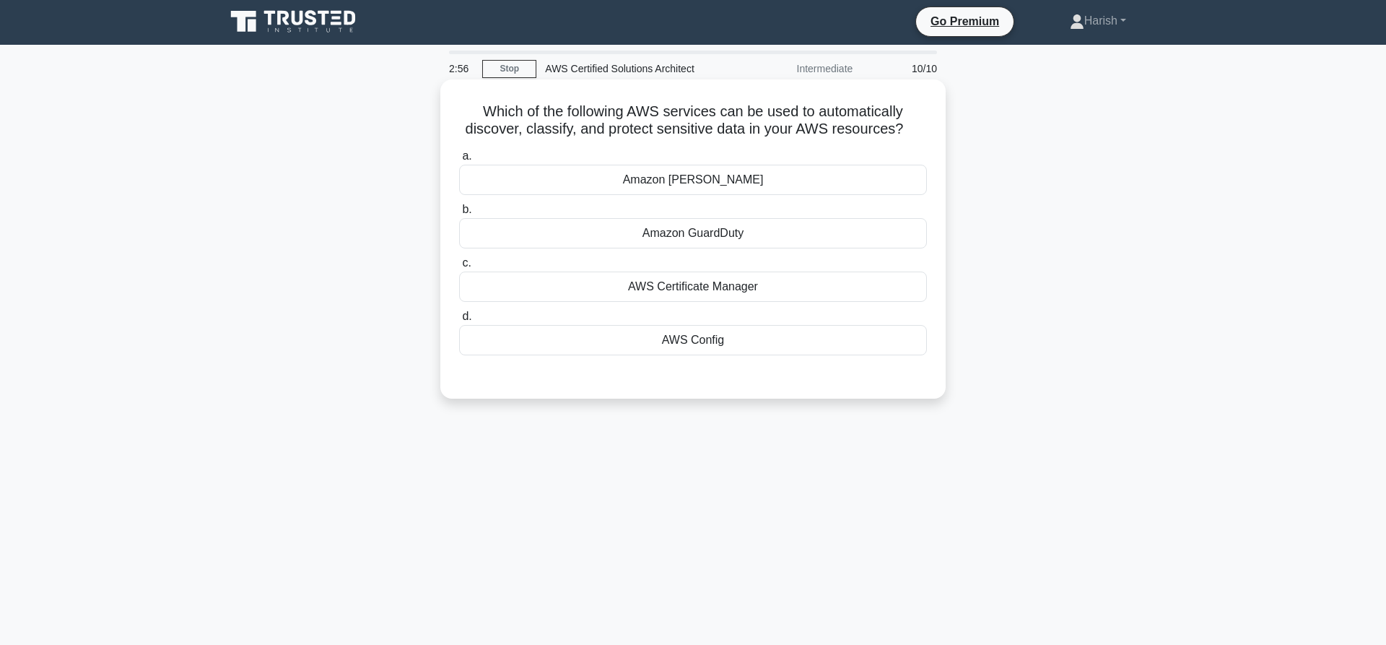
scroll to position [0, 0]
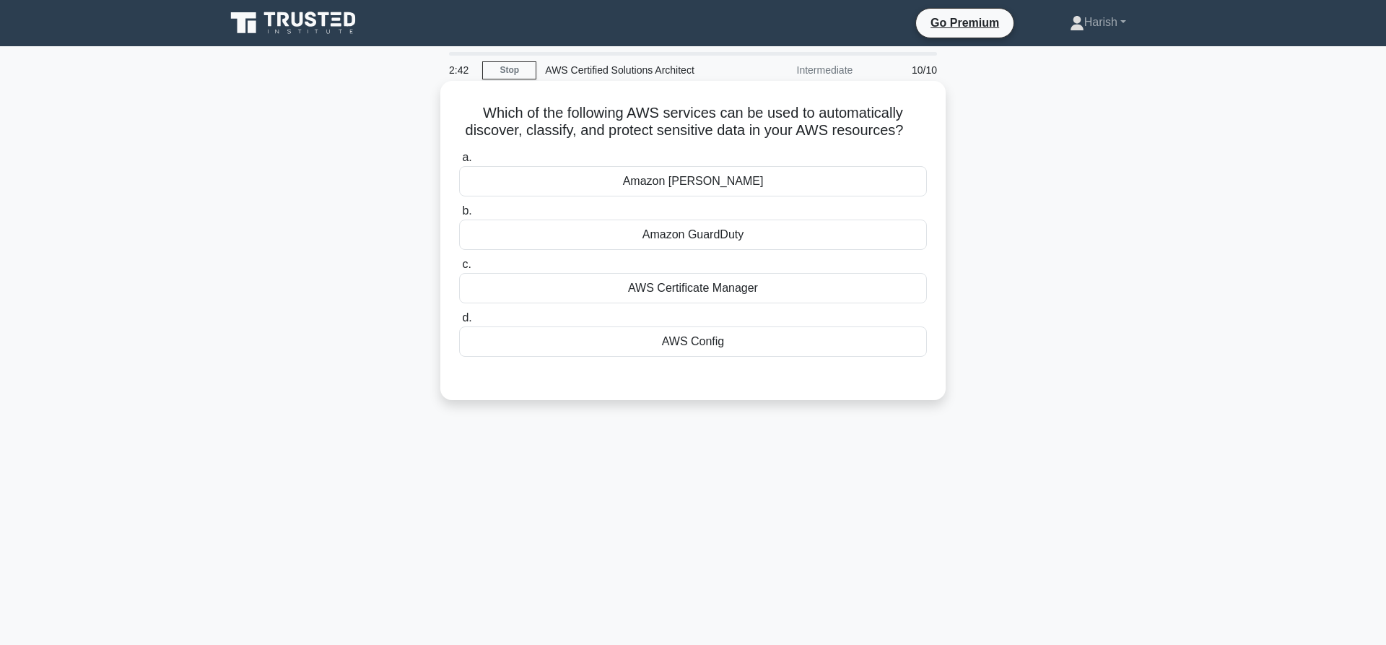
click at [726, 231] on div "Amazon GuardDuty" at bounding box center [693, 234] width 468 height 30
click at [459, 216] on input "b. Amazon GuardDuty" at bounding box center [459, 210] width 0 height 9
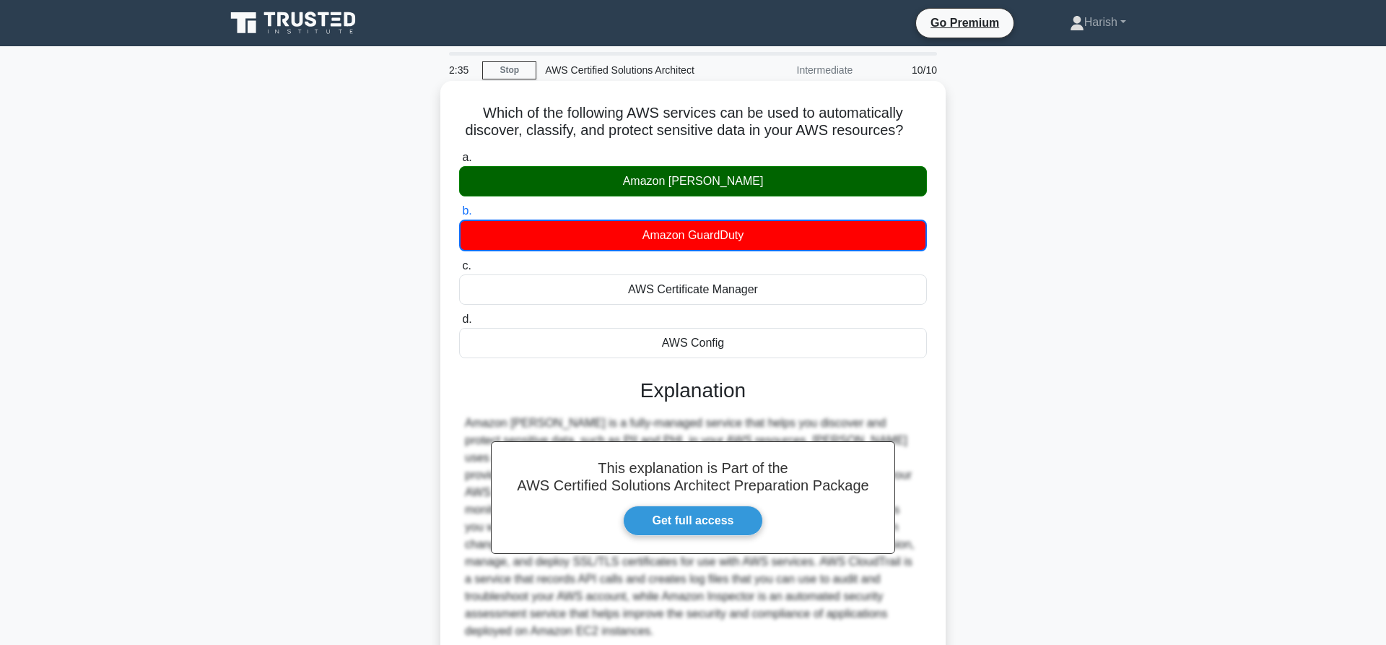
drag, startPoint x: 656, startPoint y: 179, endPoint x: 750, endPoint y: 192, distance: 94.7
click at [750, 192] on div "Amazon Macie" at bounding box center [693, 181] width 468 height 30
copy div "Amazon Macie"
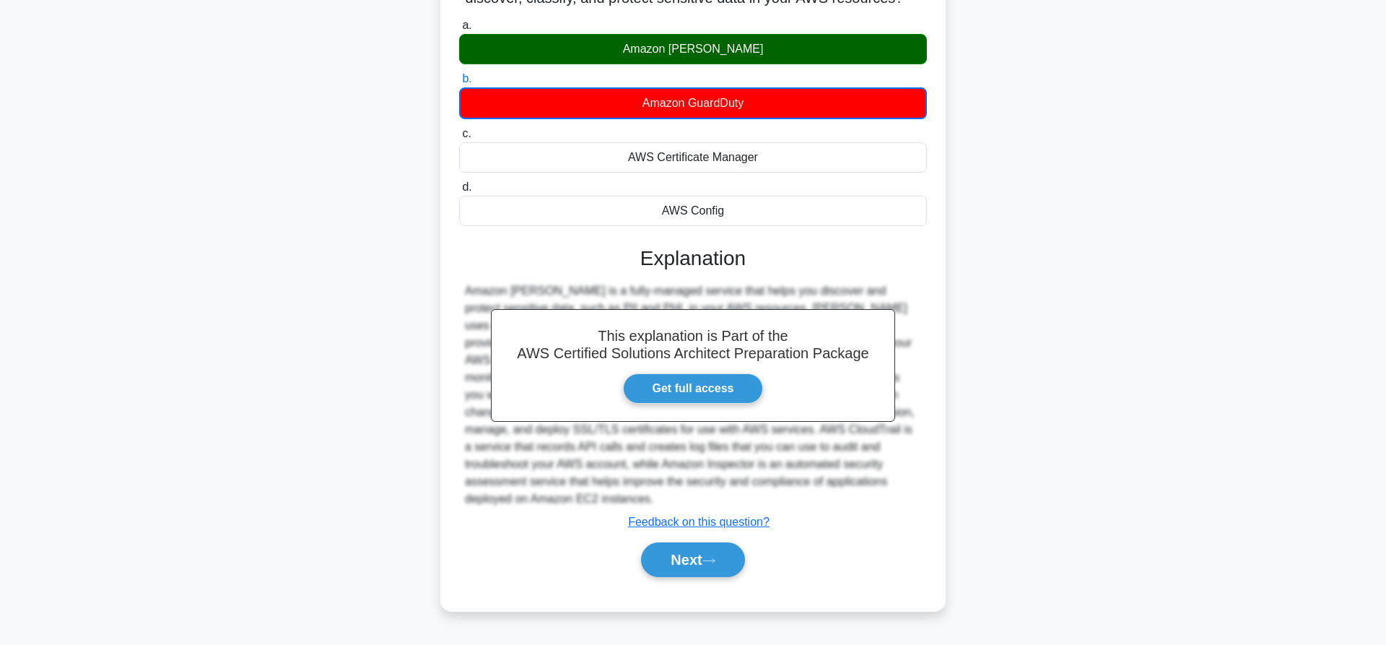
scroll to position [135, 0]
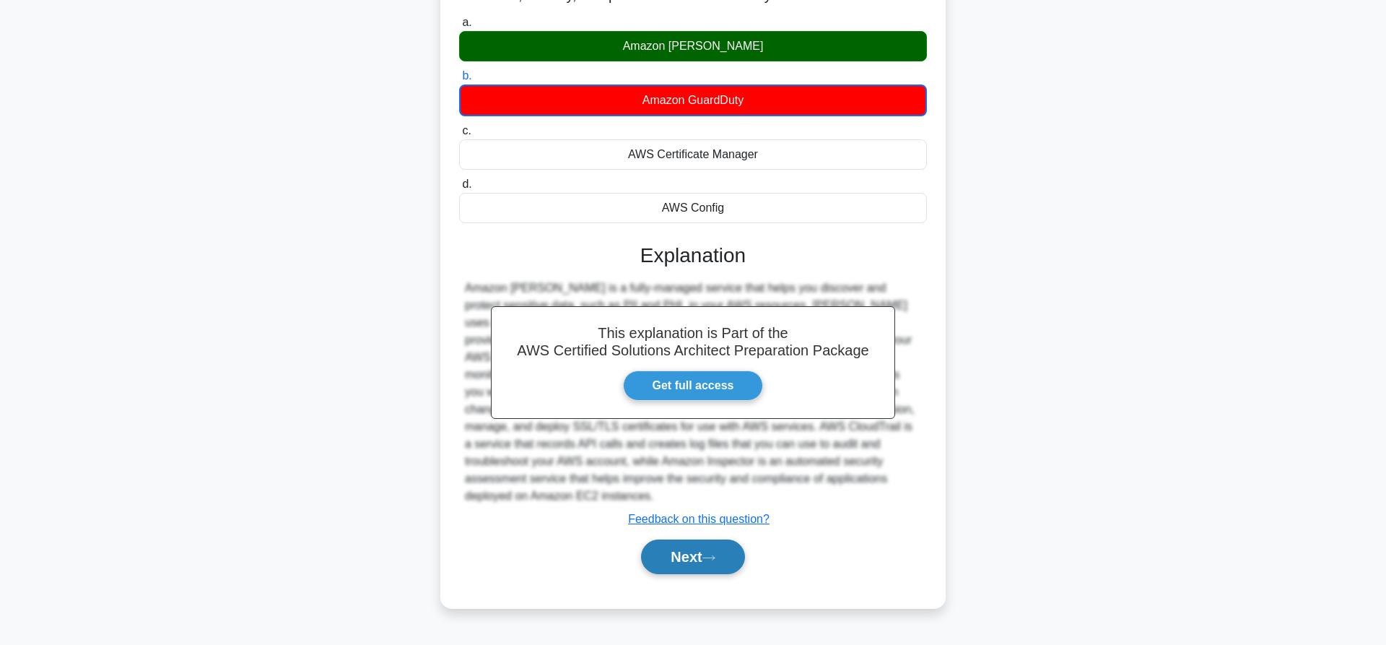
click at [704, 551] on button "Next" at bounding box center [692, 556] width 103 height 35
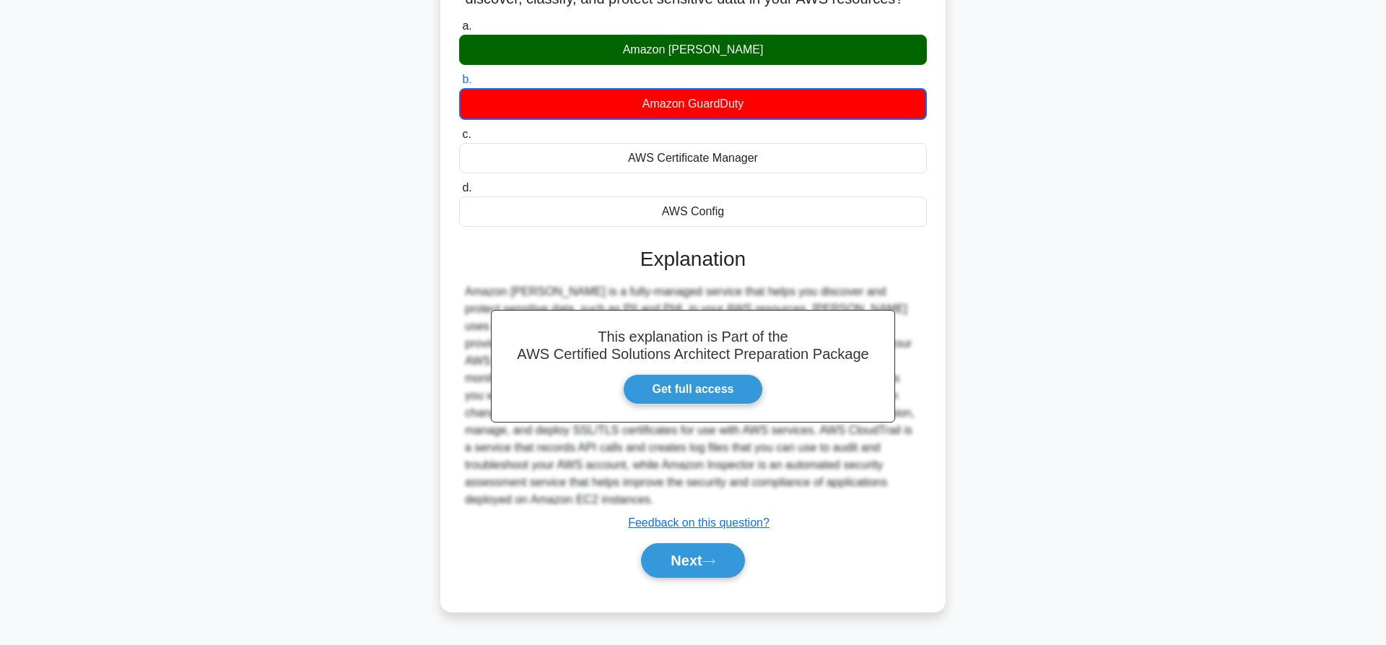
scroll to position [76, 0]
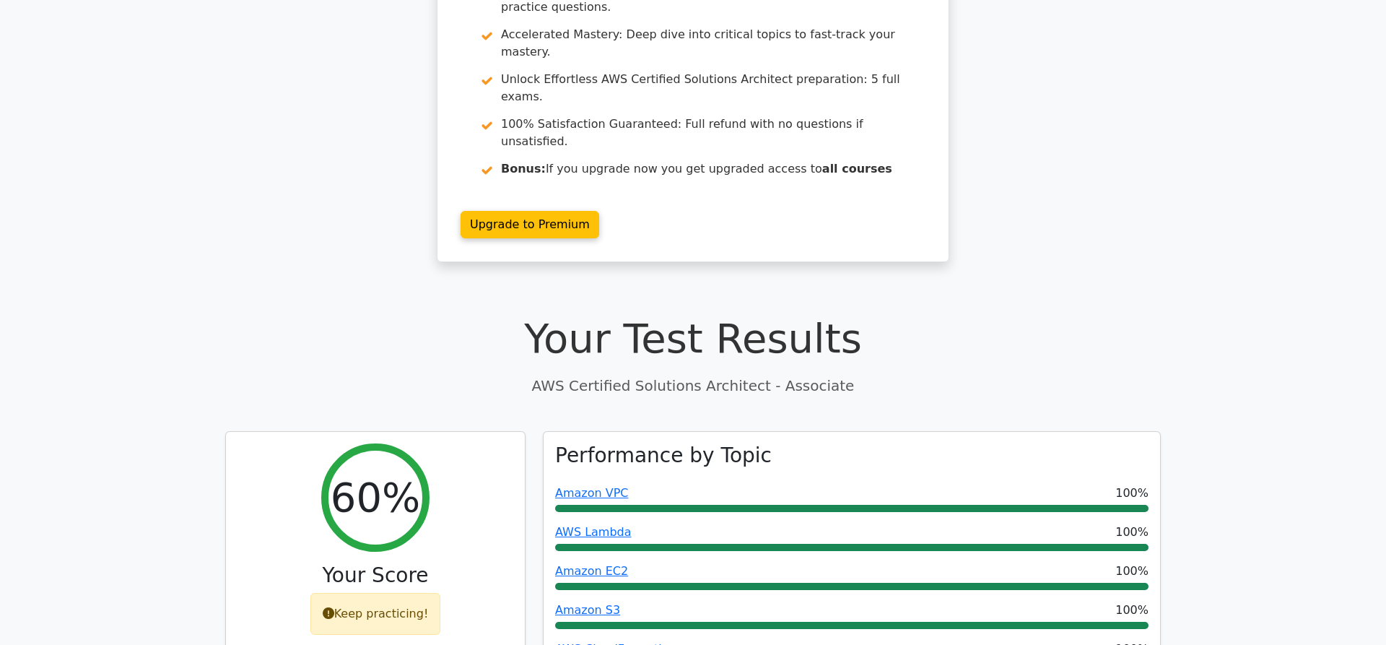
scroll to position [221, 0]
